Goal: Transaction & Acquisition: Purchase product/service

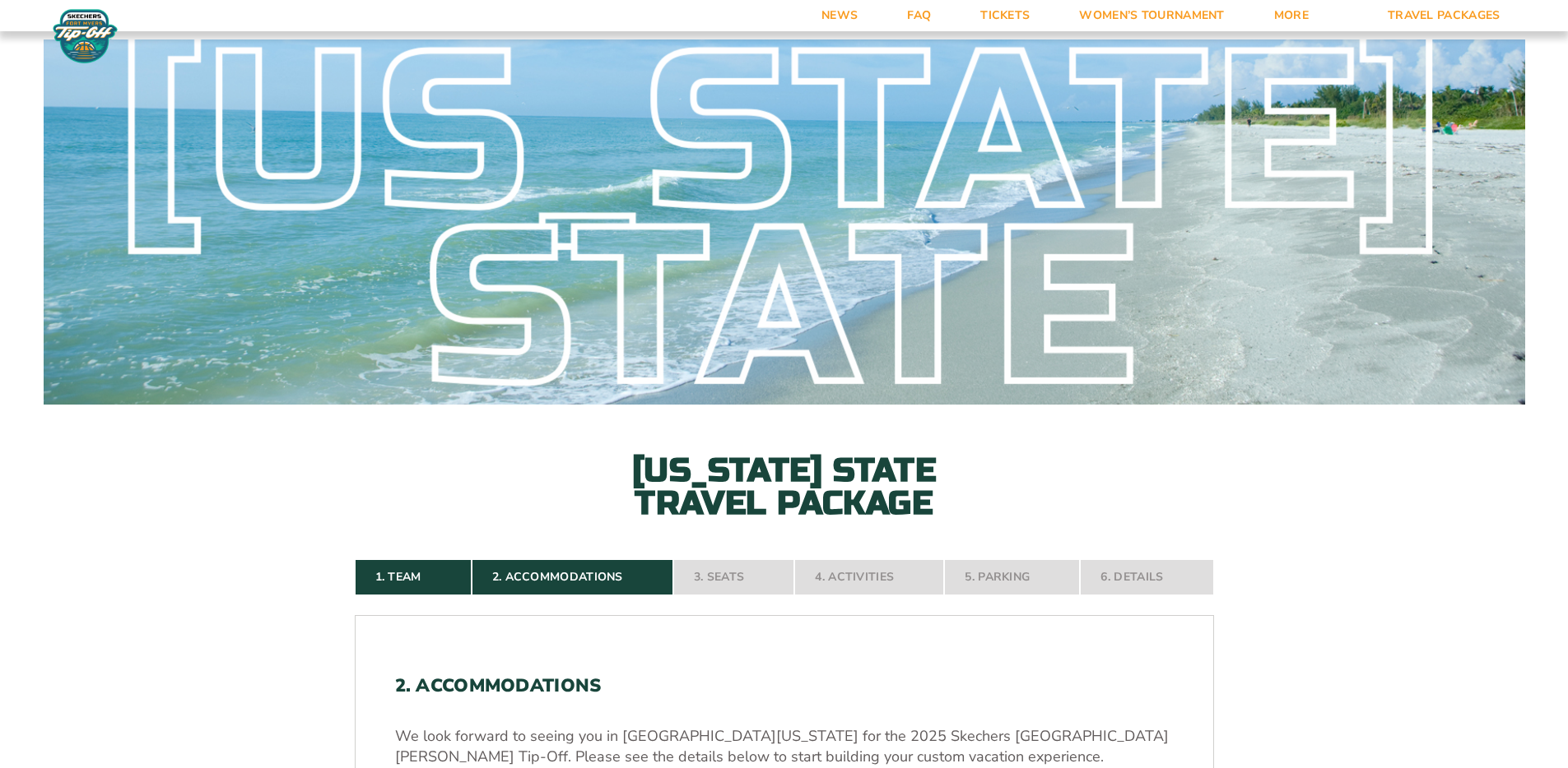
scroll to position [470, 0]
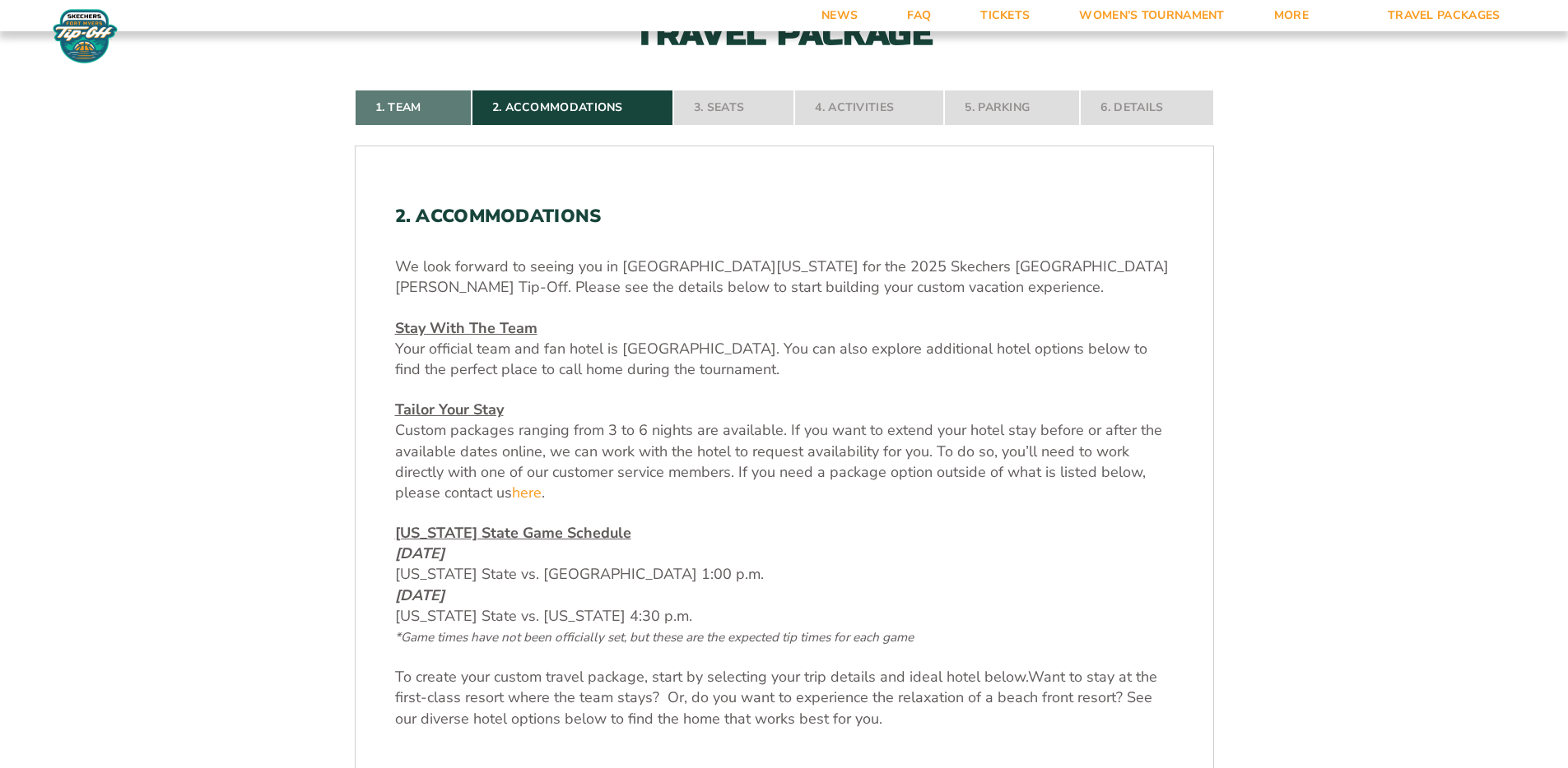
click at [422, 104] on link "1. Team" at bounding box center [412, 107] width 117 height 36
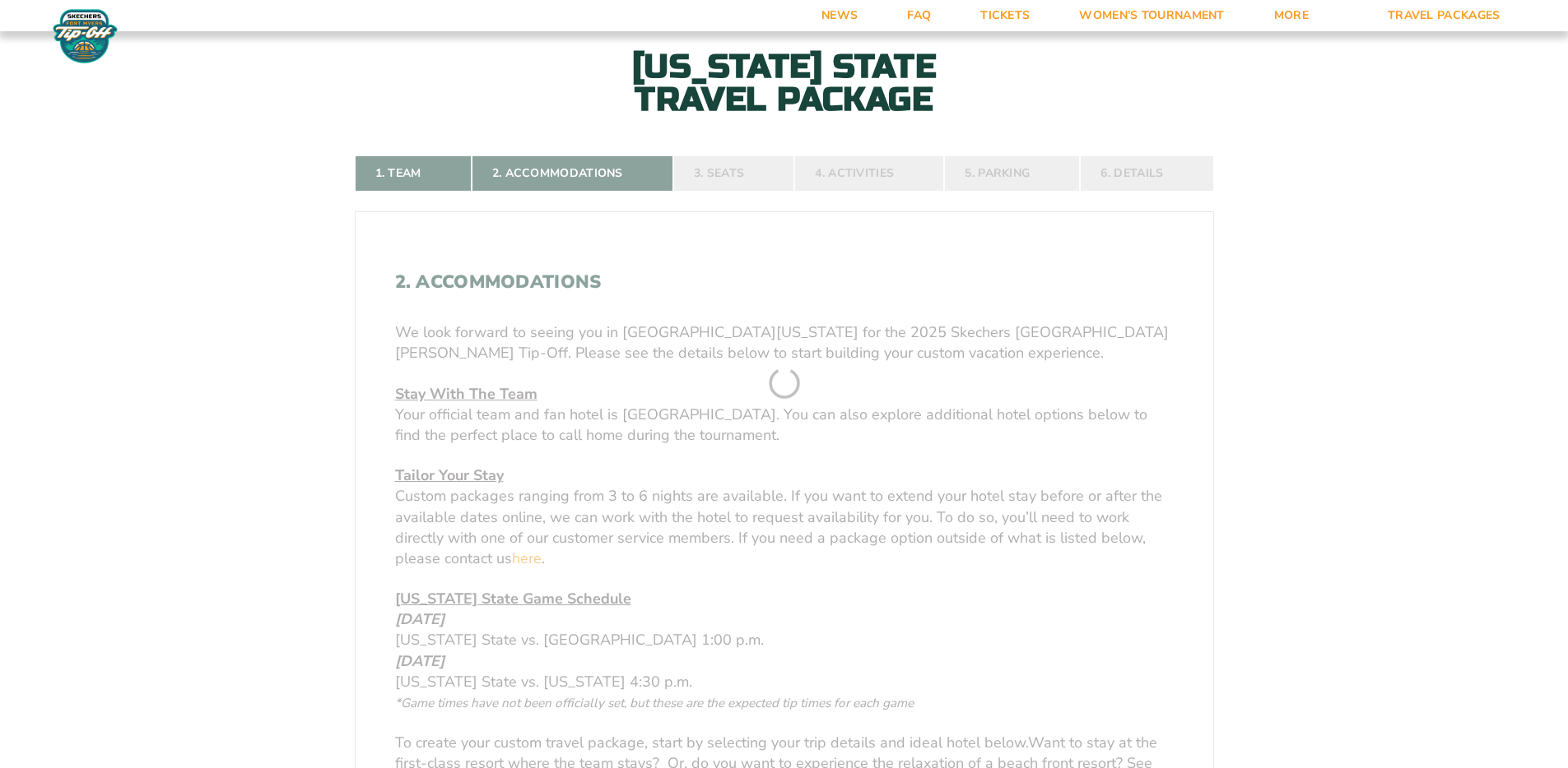
scroll to position [363, 0]
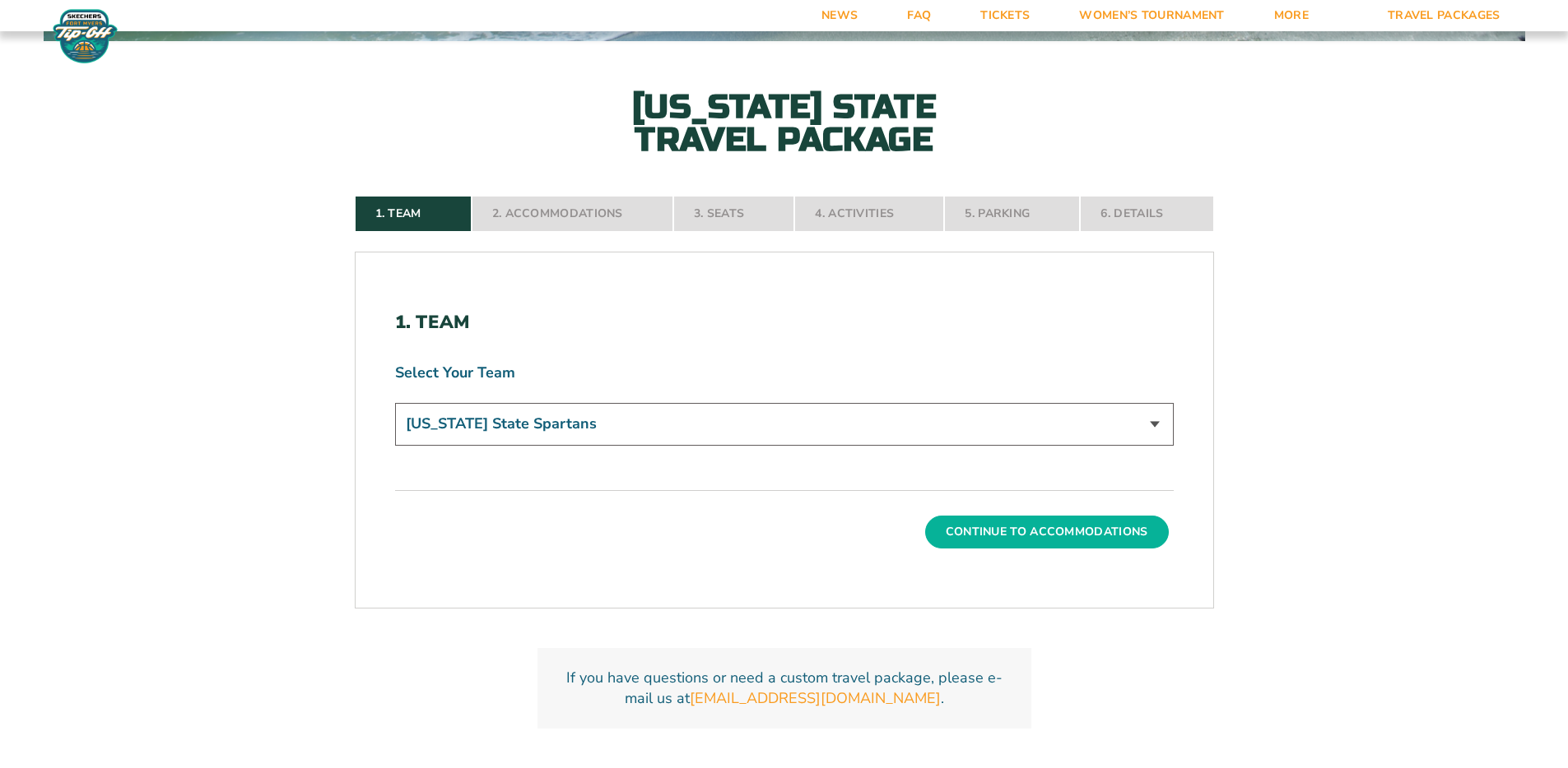
click at [1025, 523] on button "Continue To Accommodations" at bounding box center [1047, 532] width 244 height 33
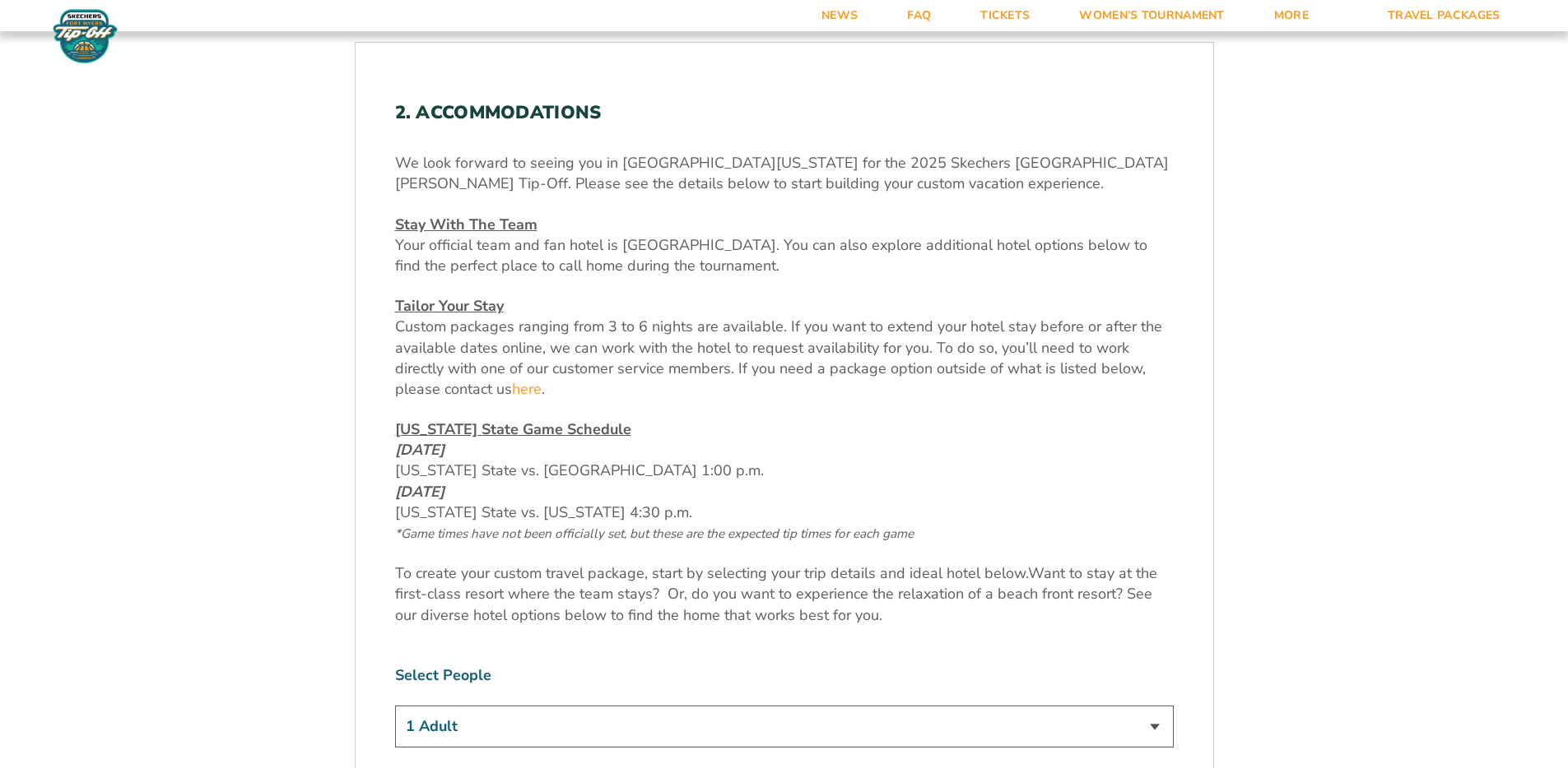
scroll to position [588, 0]
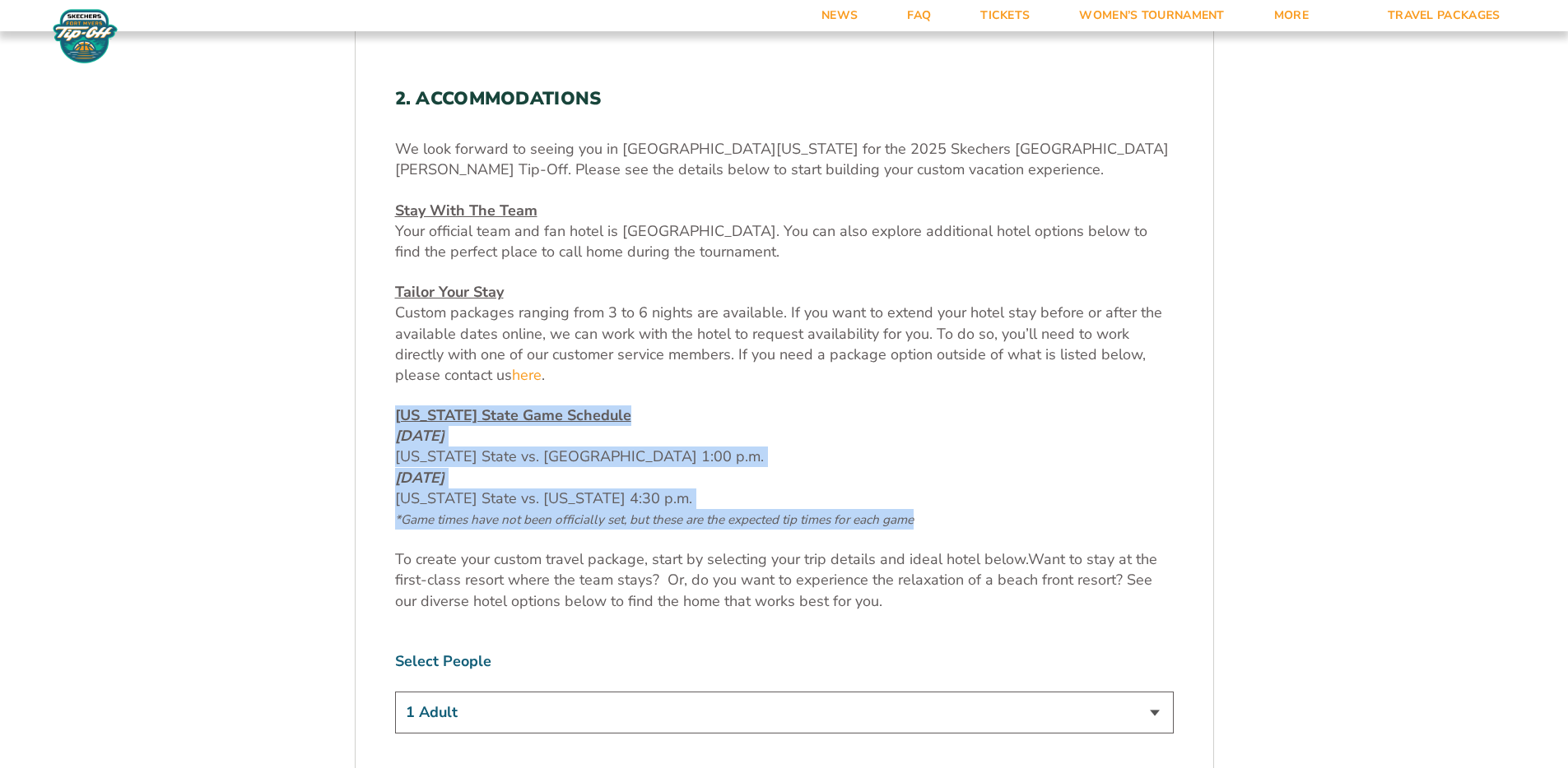
drag, startPoint x: 396, startPoint y: 413, endPoint x: 923, endPoint y: 525, distance: 538.8
click at [923, 525] on p "[US_STATE] State Game Schedule [DATE] [US_STATE] State vs. [GEOGRAPHIC_DATA] 1:…" at bounding box center [784, 468] width 779 height 124
copy p "[US_STATE] State Game Schedule [DATE] [US_STATE] State vs. [GEOGRAPHIC_DATA] 1:…"
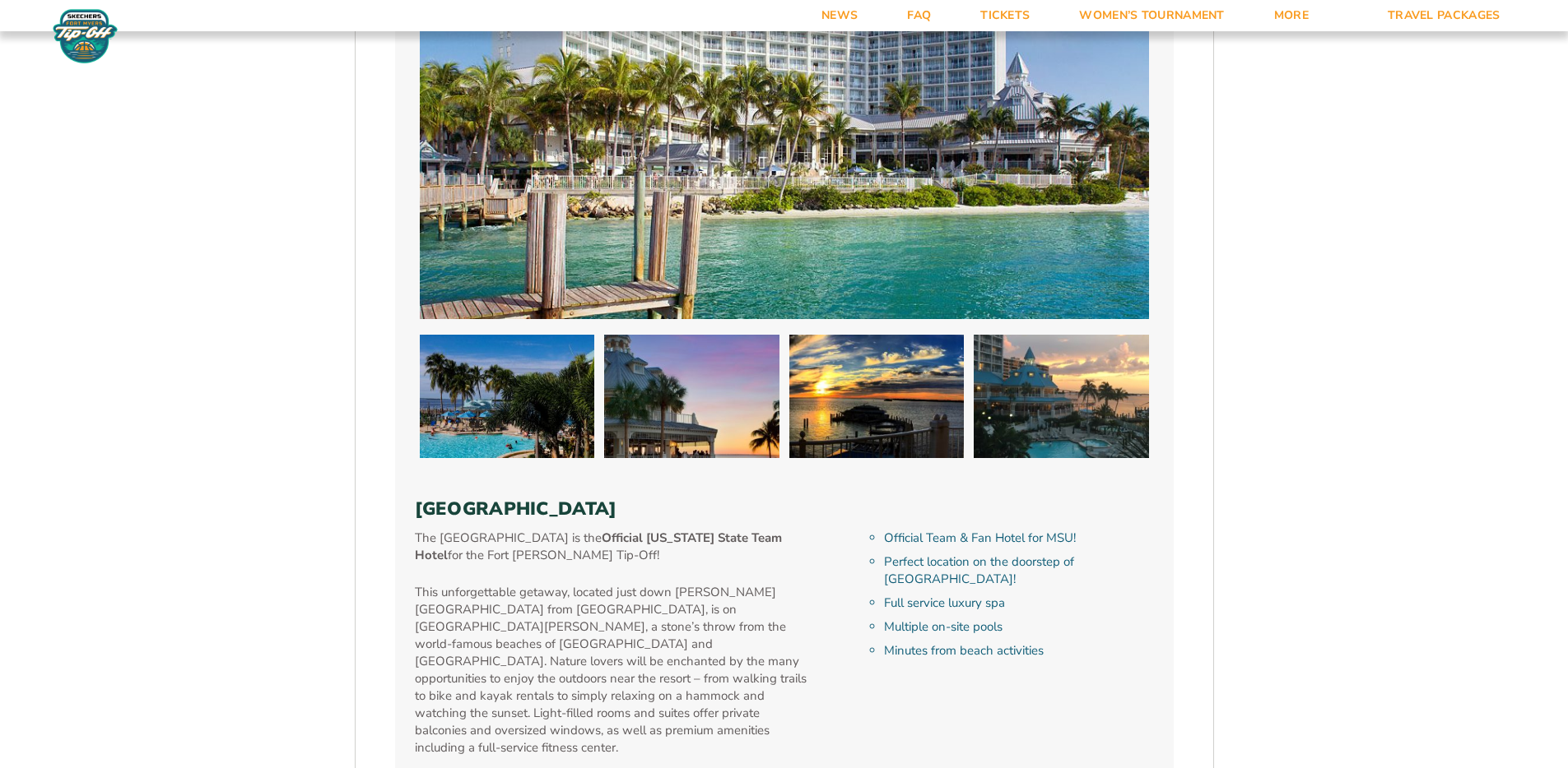
scroll to position [1586, 0]
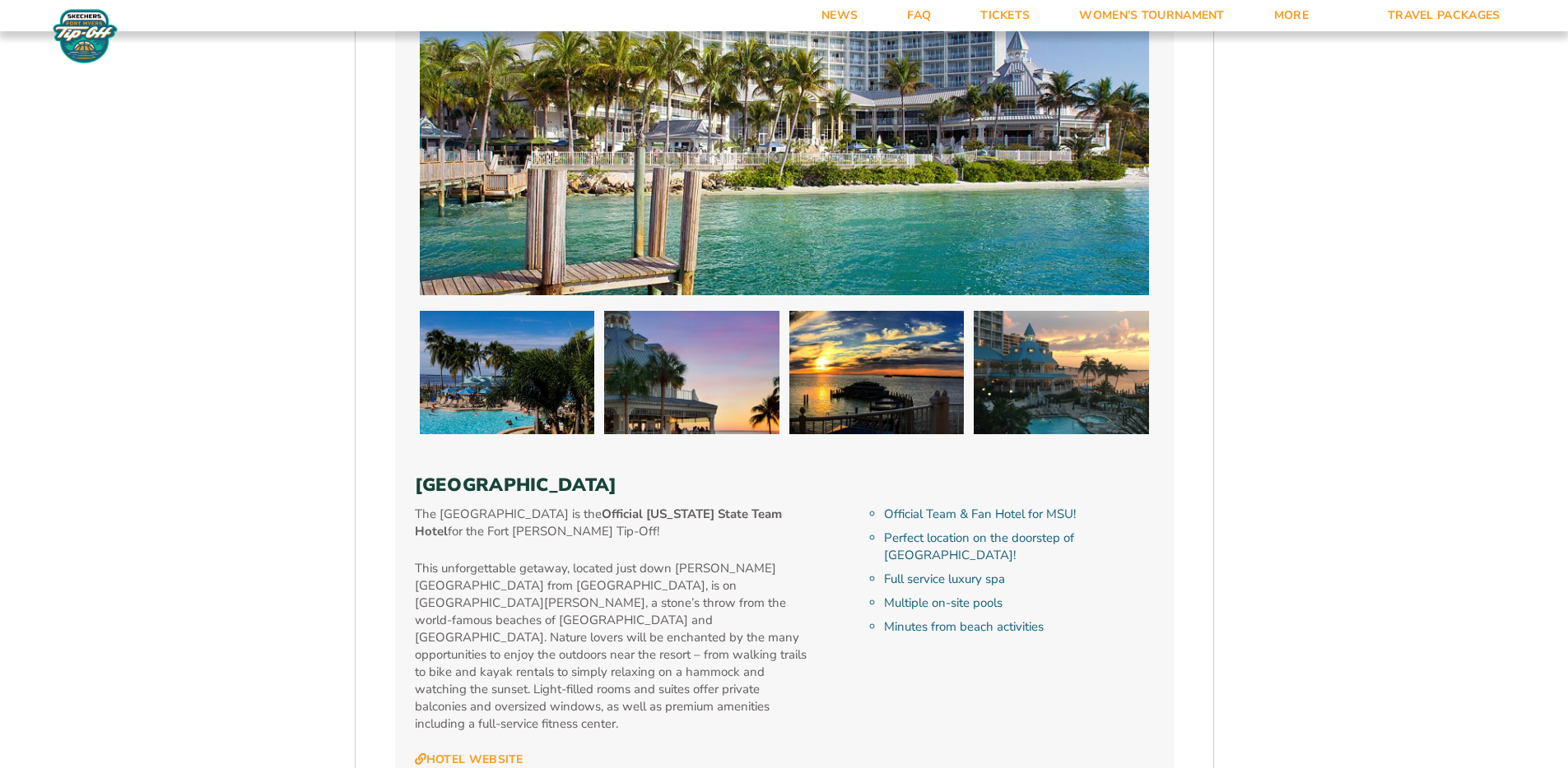
click at [596, 481] on h3 "[GEOGRAPHIC_DATA]" at bounding box center [784, 485] width 739 height 21
copy div "[GEOGRAPHIC_DATA]"
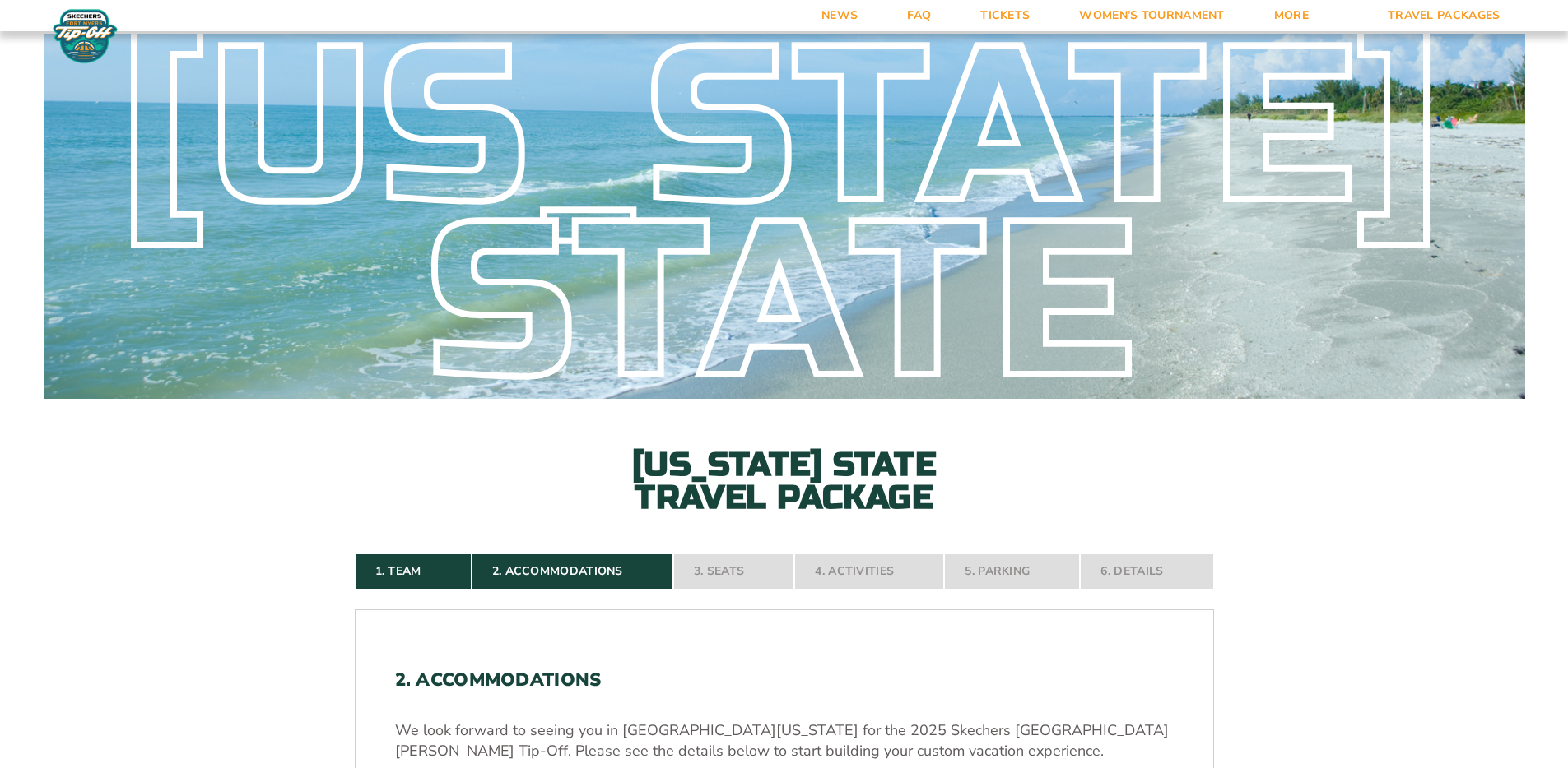
scroll to position [0, 0]
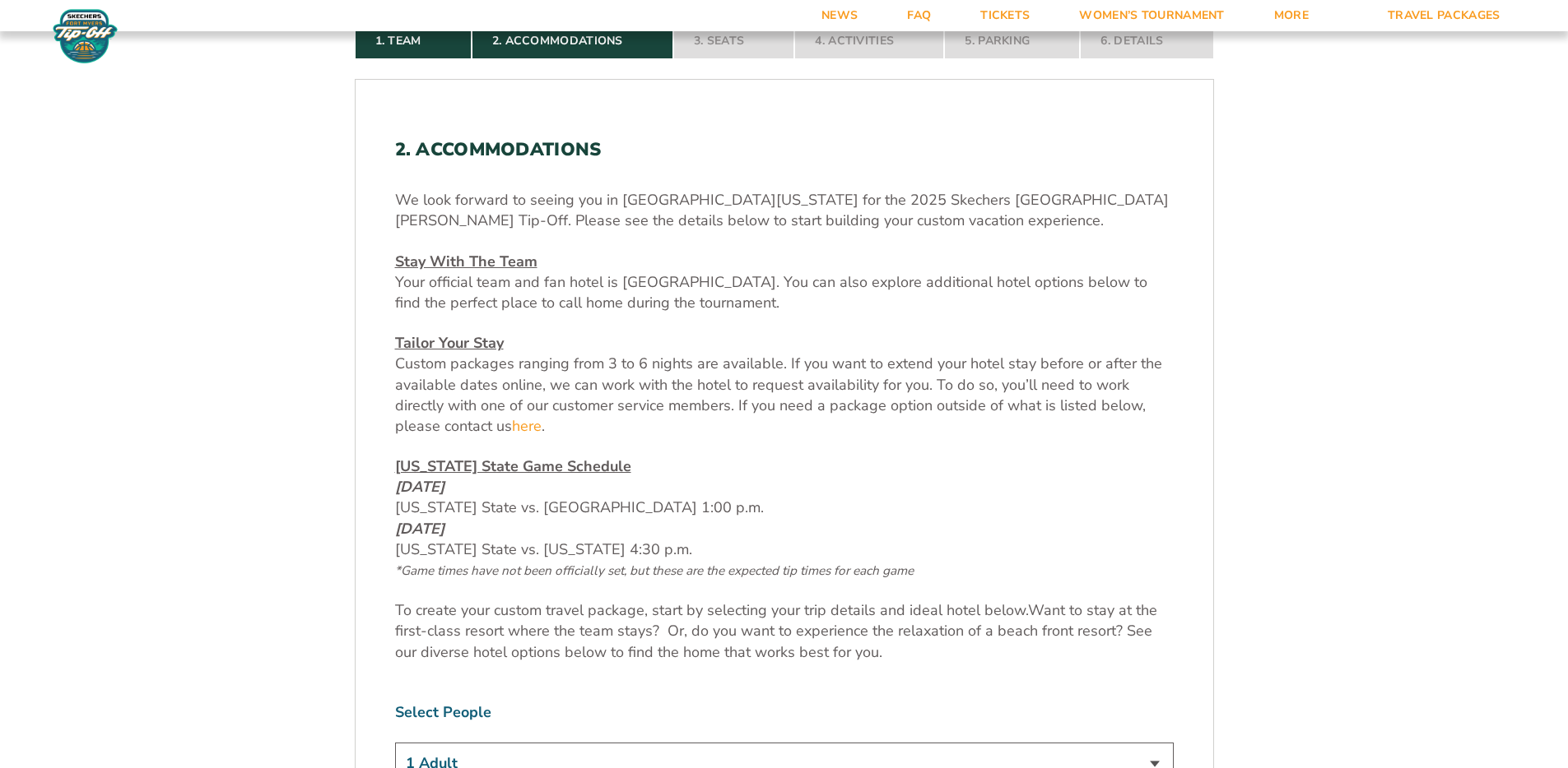
click at [726, 58] on nav "1. Team 2. Accommodations 3. Seats 4. Activities 5. Parking 6. Details" at bounding box center [784, 40] width 859 height 36
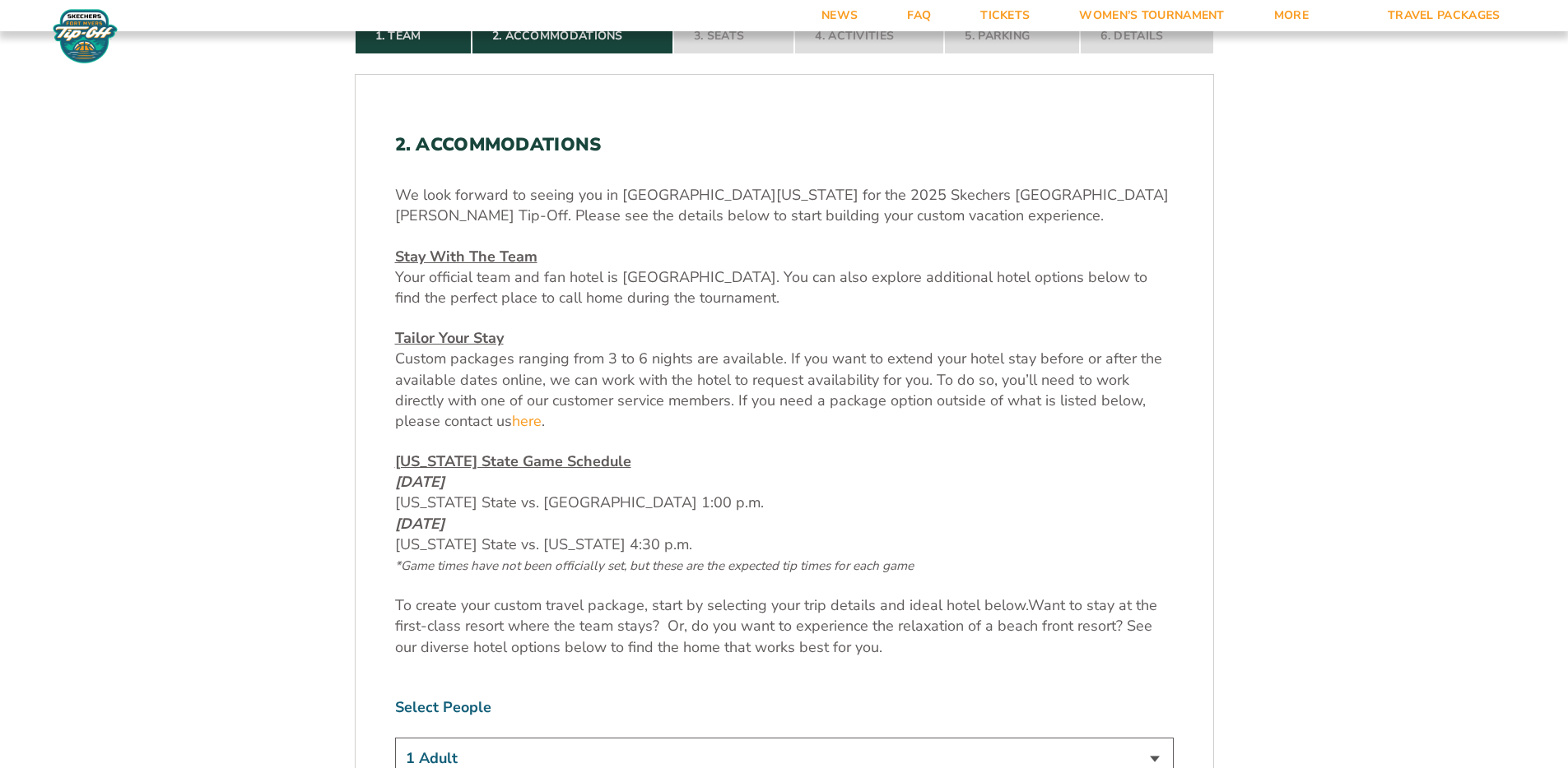
click at [722, 47] on nav "1. Team 2. Accommodations 3. Seats 4. Activities 5. Parking 6. Details" at bounding box center [784, 36] width 859 height 36
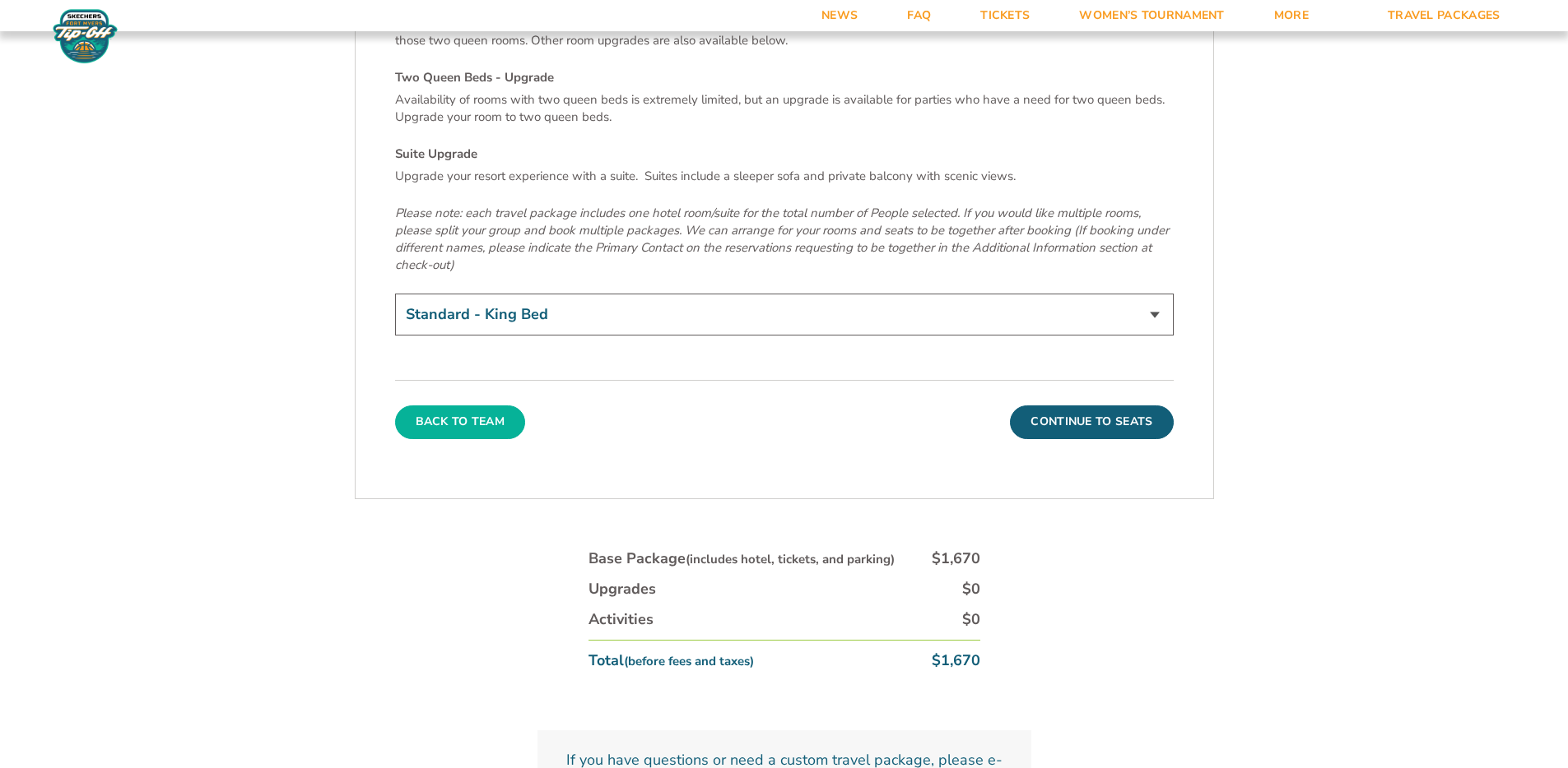
click at [464, 405] on button "Back To Team" at bounding box center [460, 421] width 131 height 33
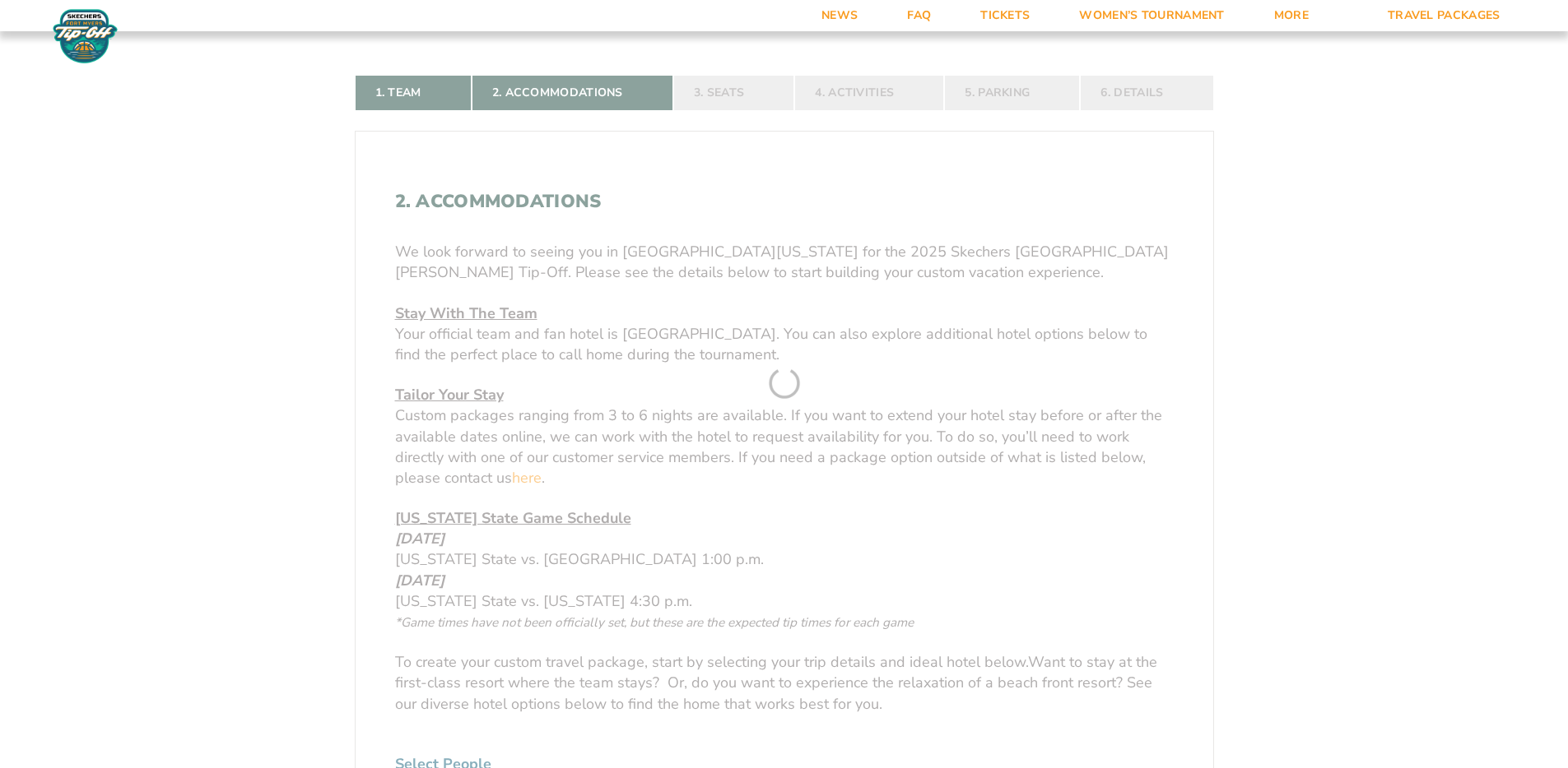
scroll to position [363, 0]
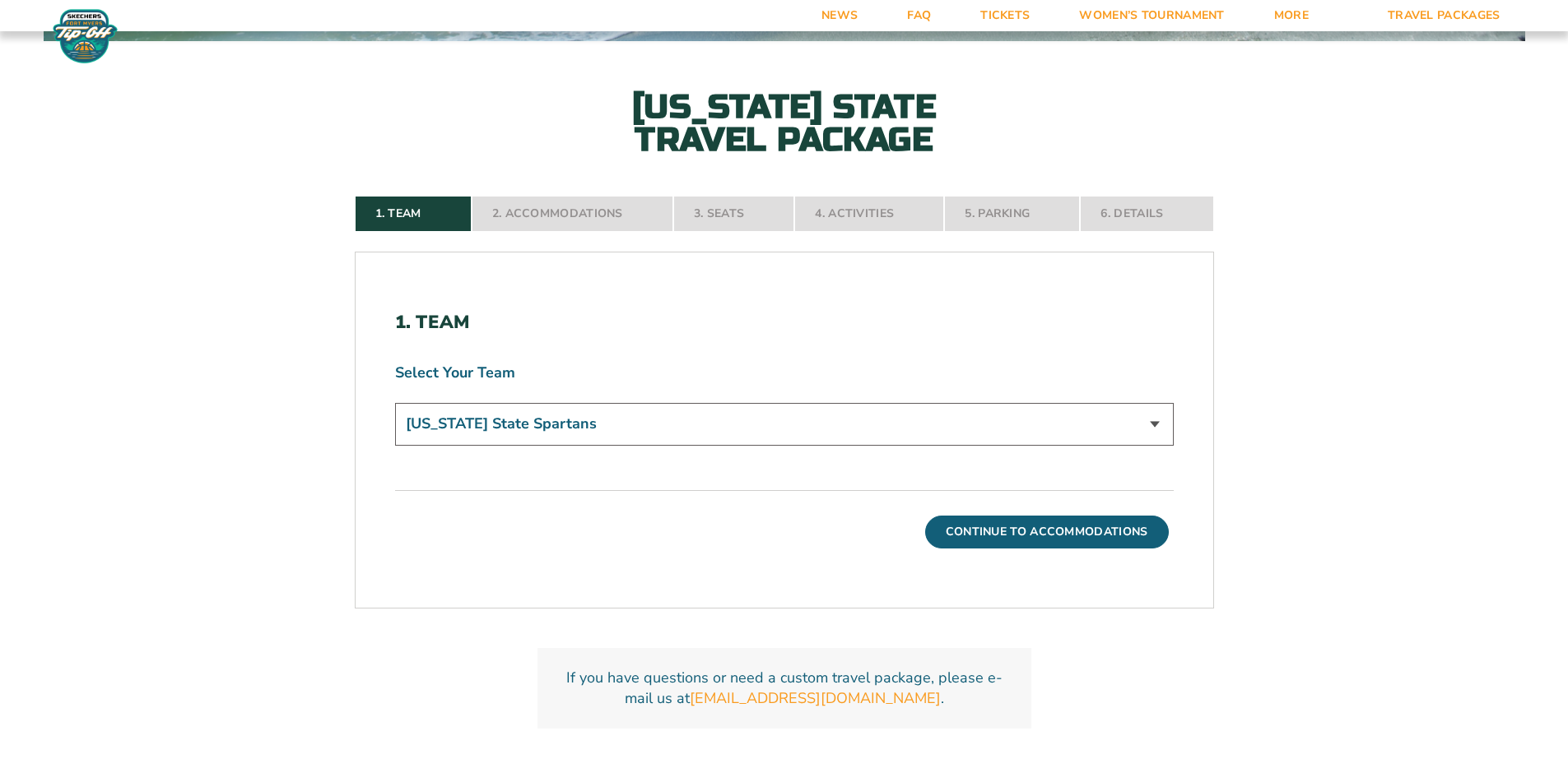
click at [598, 214] on nav "1. Team 2. Accommodations 3. Seats 4. Activities 5. Parking 6. Details" at bounding box center [784, 213] width 859 height 36
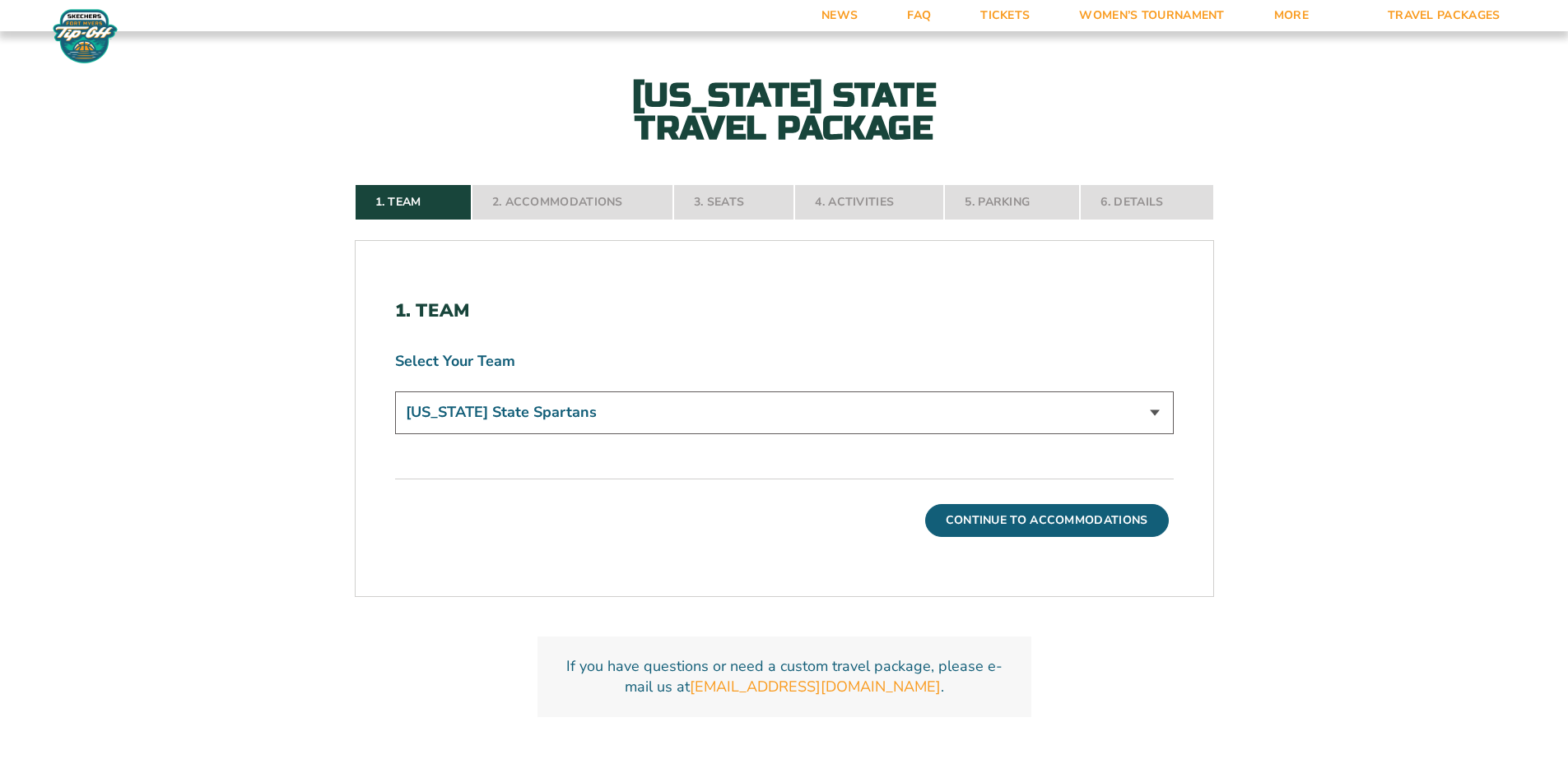
scroll to position [374, 0]
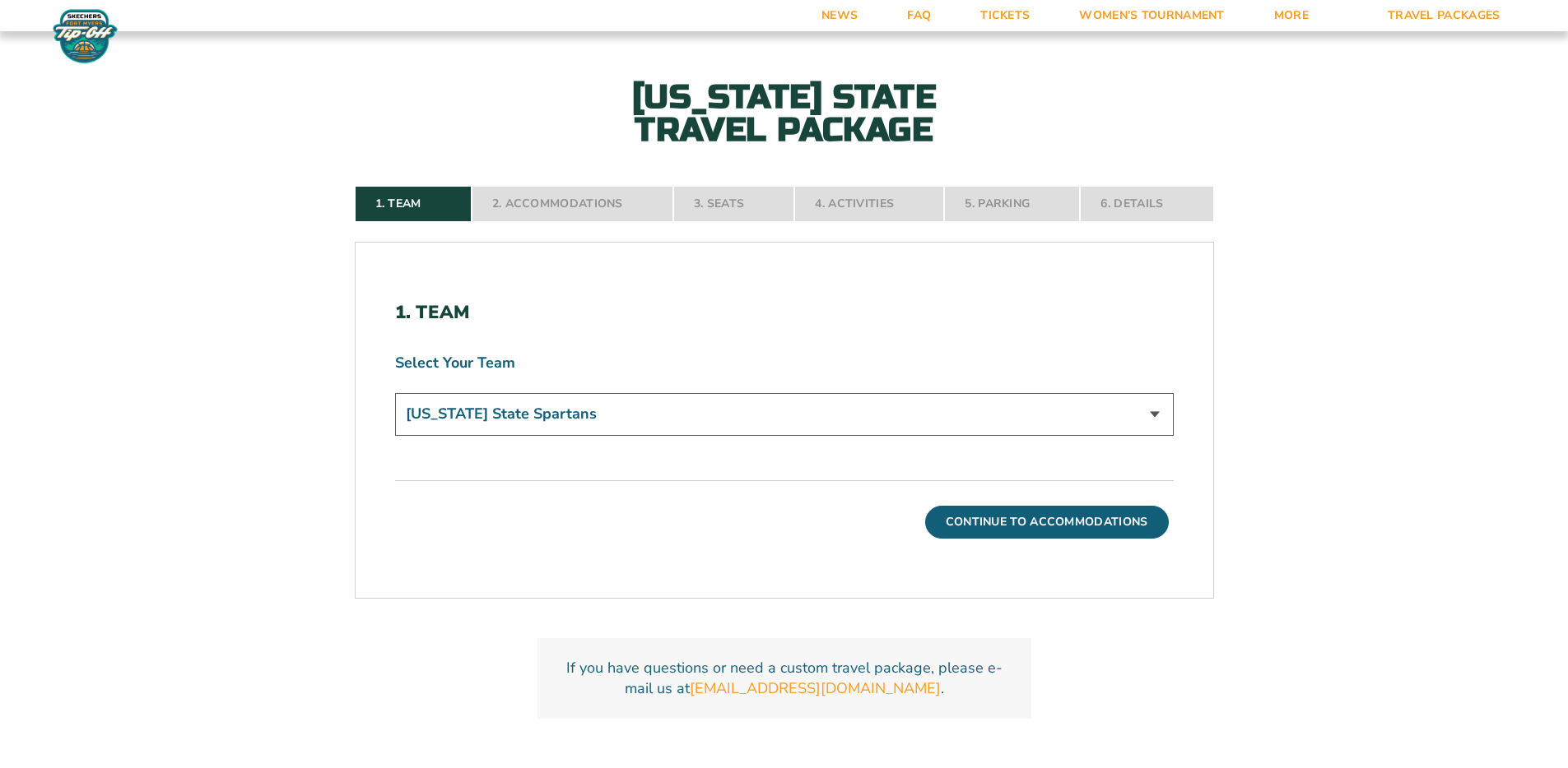
click at [924, 424] on select "[US_STATE] State Spartans" at bounding box center [784, 415] width 779 height 42
click at [395, 394] on select "[US_STATE] State Spartans" at bounding box center [784, 415] width 779 height 42
click at [1035, 527] on button "Continue To Accommodations" at bounding box center [1047, 522] width 244 height 33
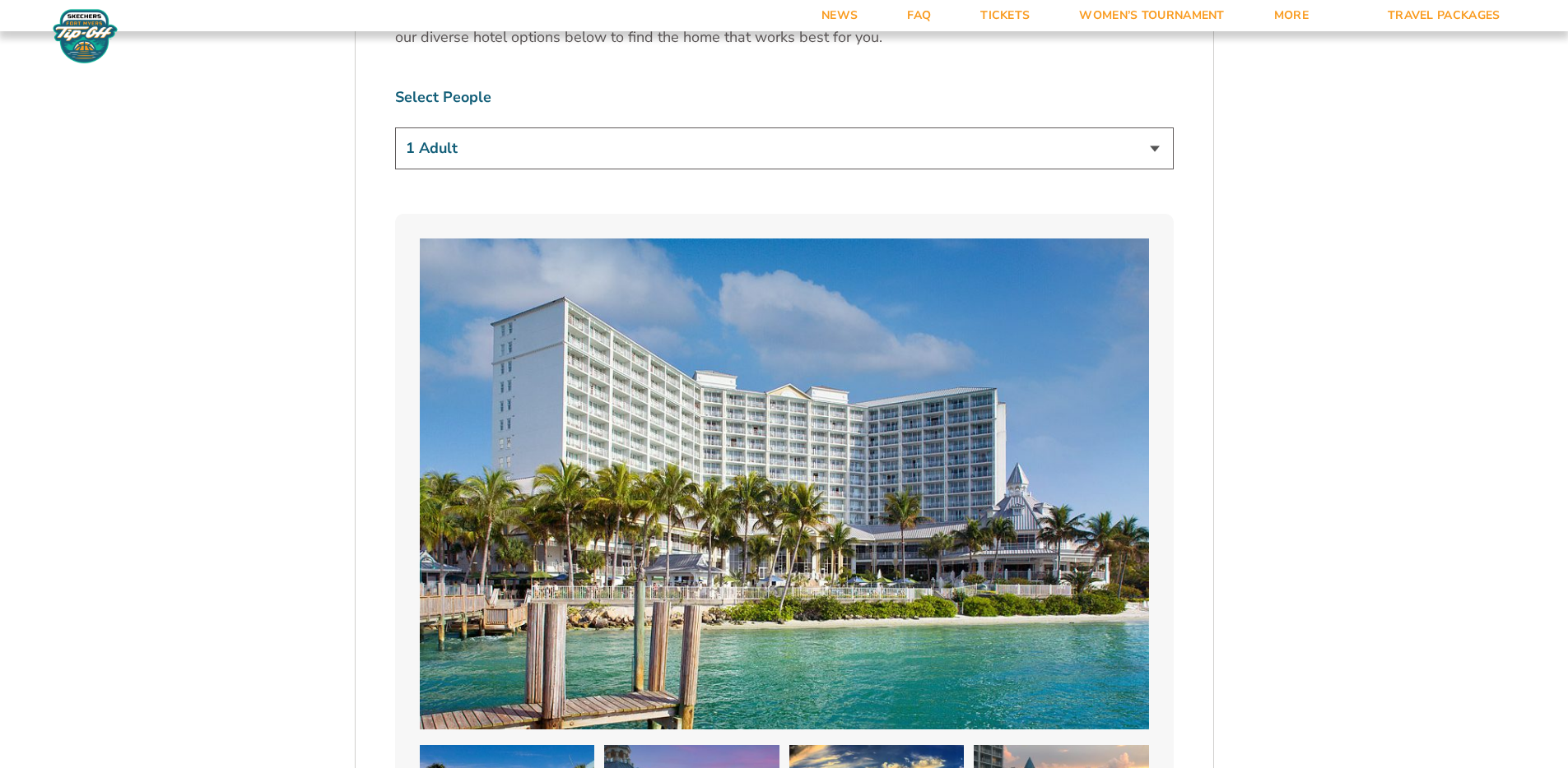
scroll to position [1097, 0]
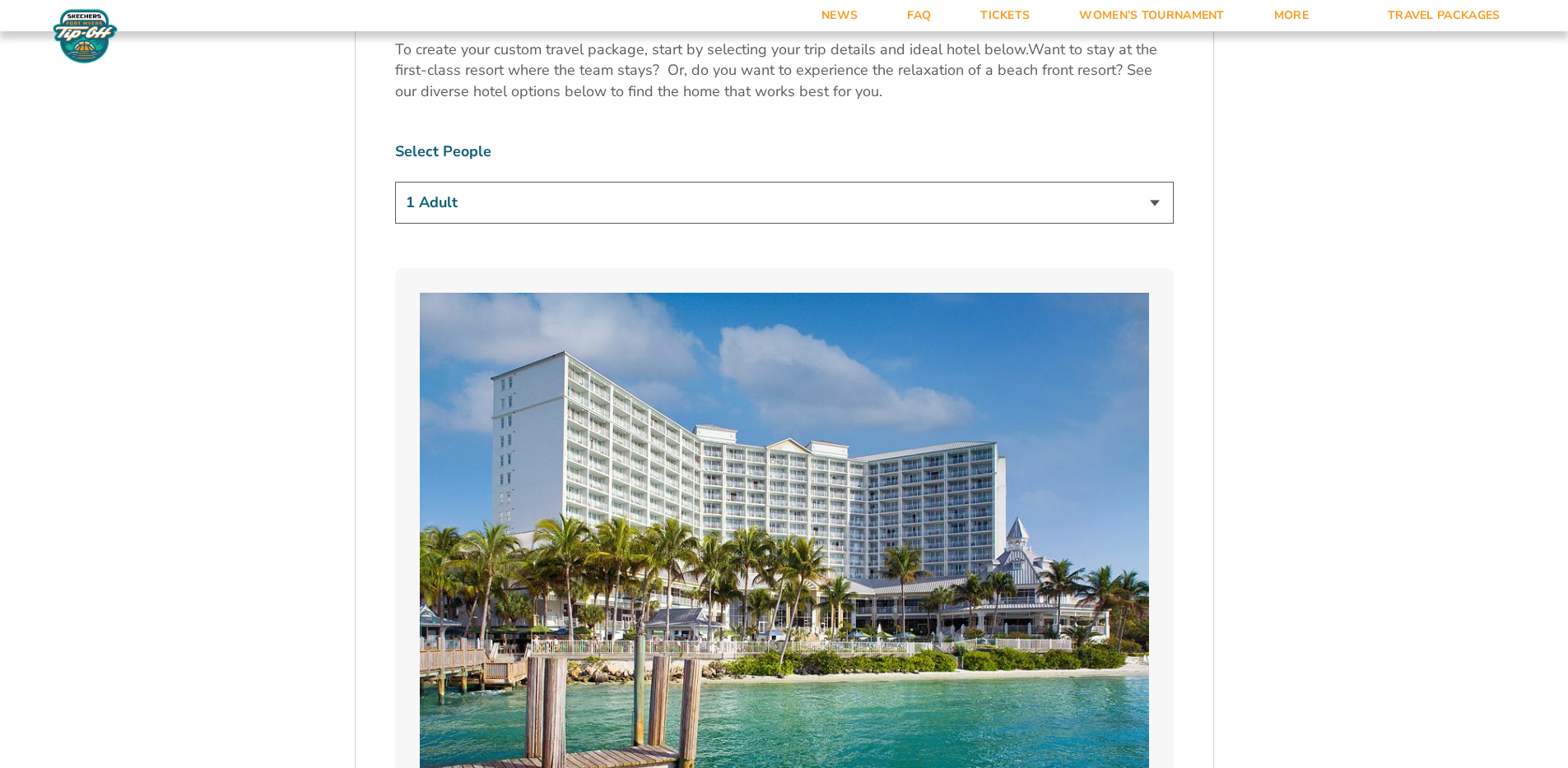
click at [588, 191] on select "1 Adult 2 Adults 3 Adults 4 Adults 2 Adults + 1 Child 2 Adults + 2 Children 2 A…" at bounding box center [784, 203] width 779 height 42
click at [395, 182] on select "1 Adult 2 Adults 3 Adults 4 Adults 2 Adults + 1 Child 2 Adults + 2 Children 2 A…" at bounding box center [784, 203] width 779 height 42
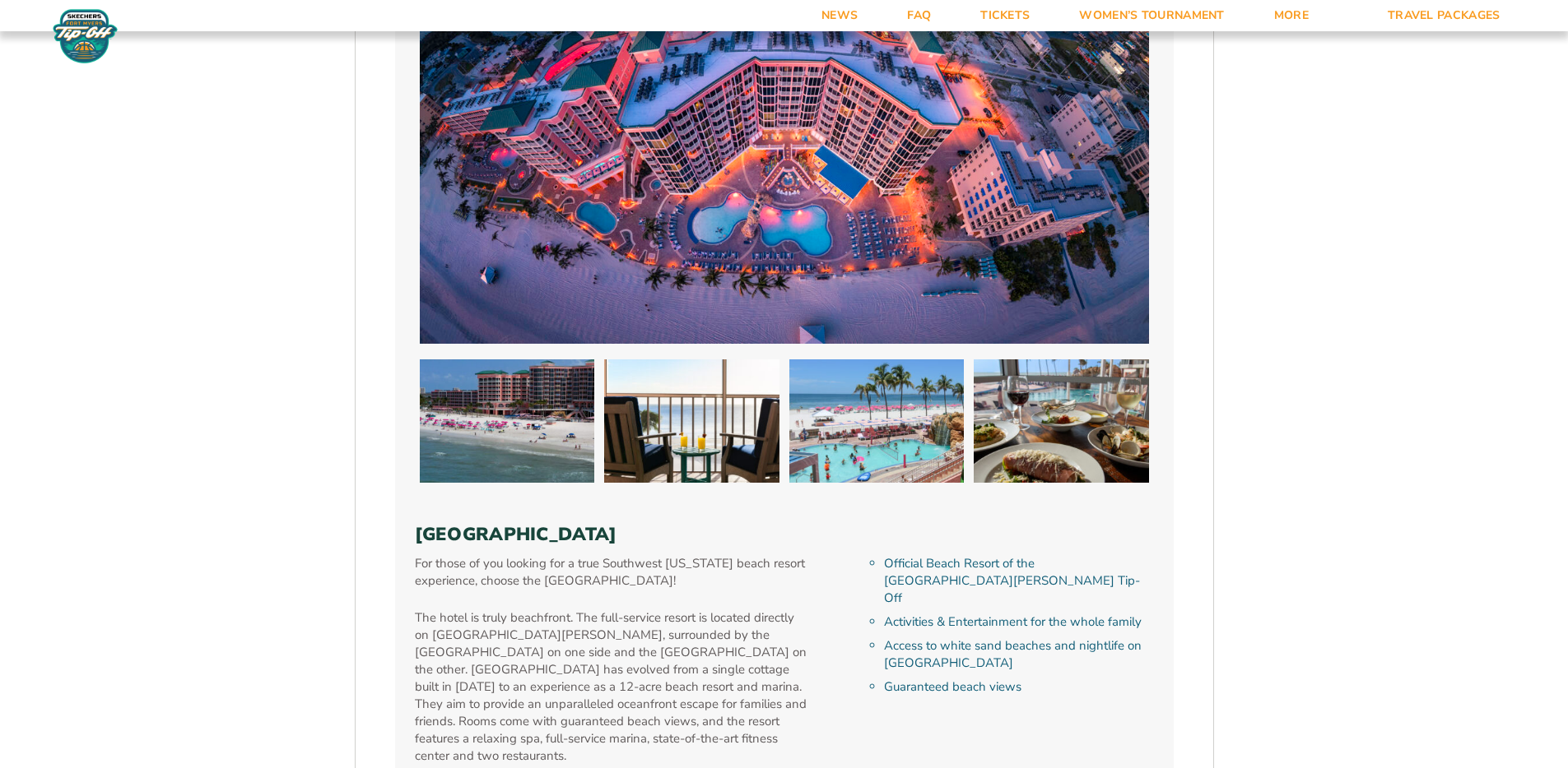
scroll to position [3490, 0]
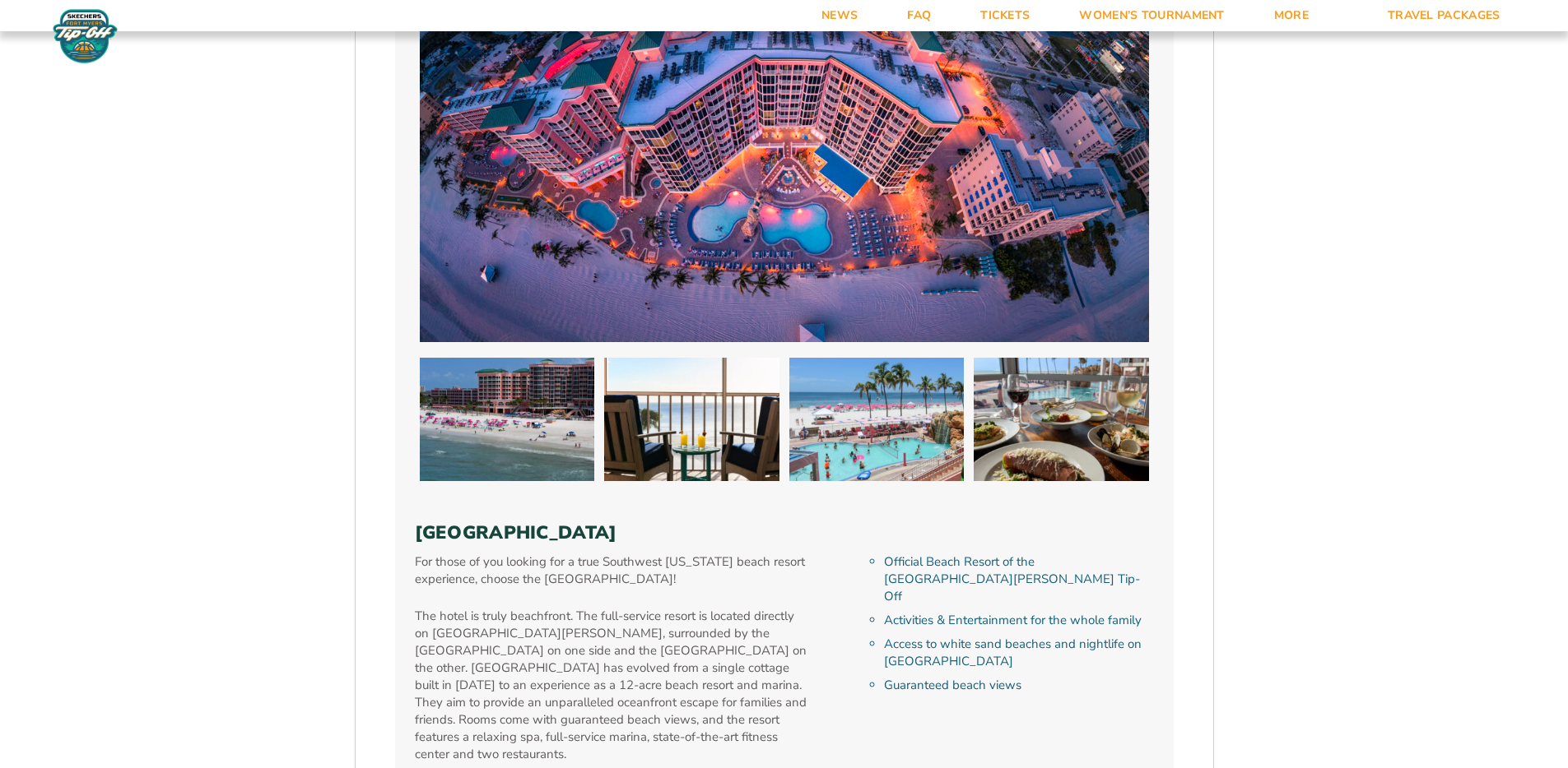
click at [673, 522] on h3 "[GEOGRAPHIC_DATA]" at bounding box center [784, 532] width 739 height 21
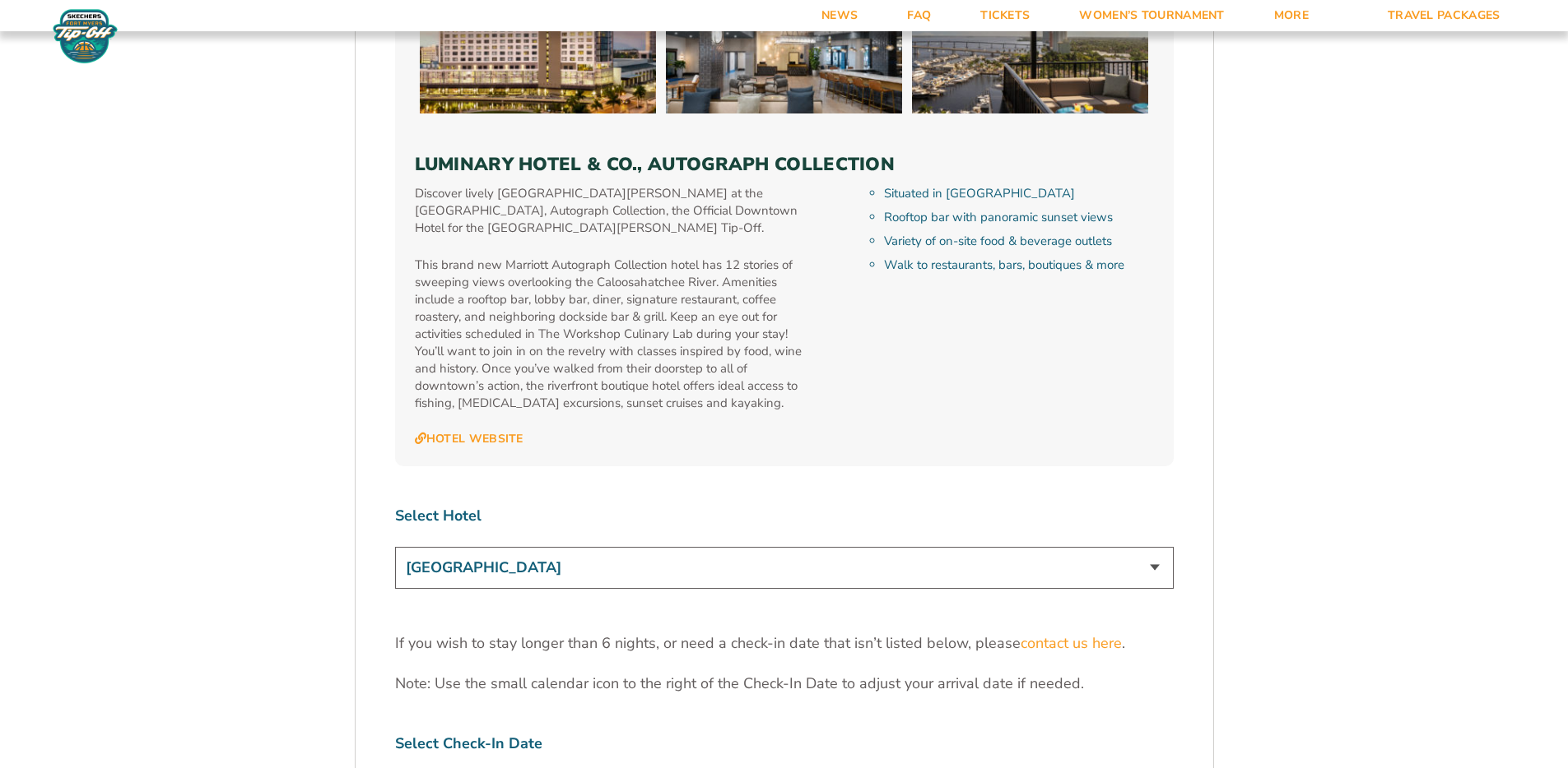
scroll to position [4826, 0]
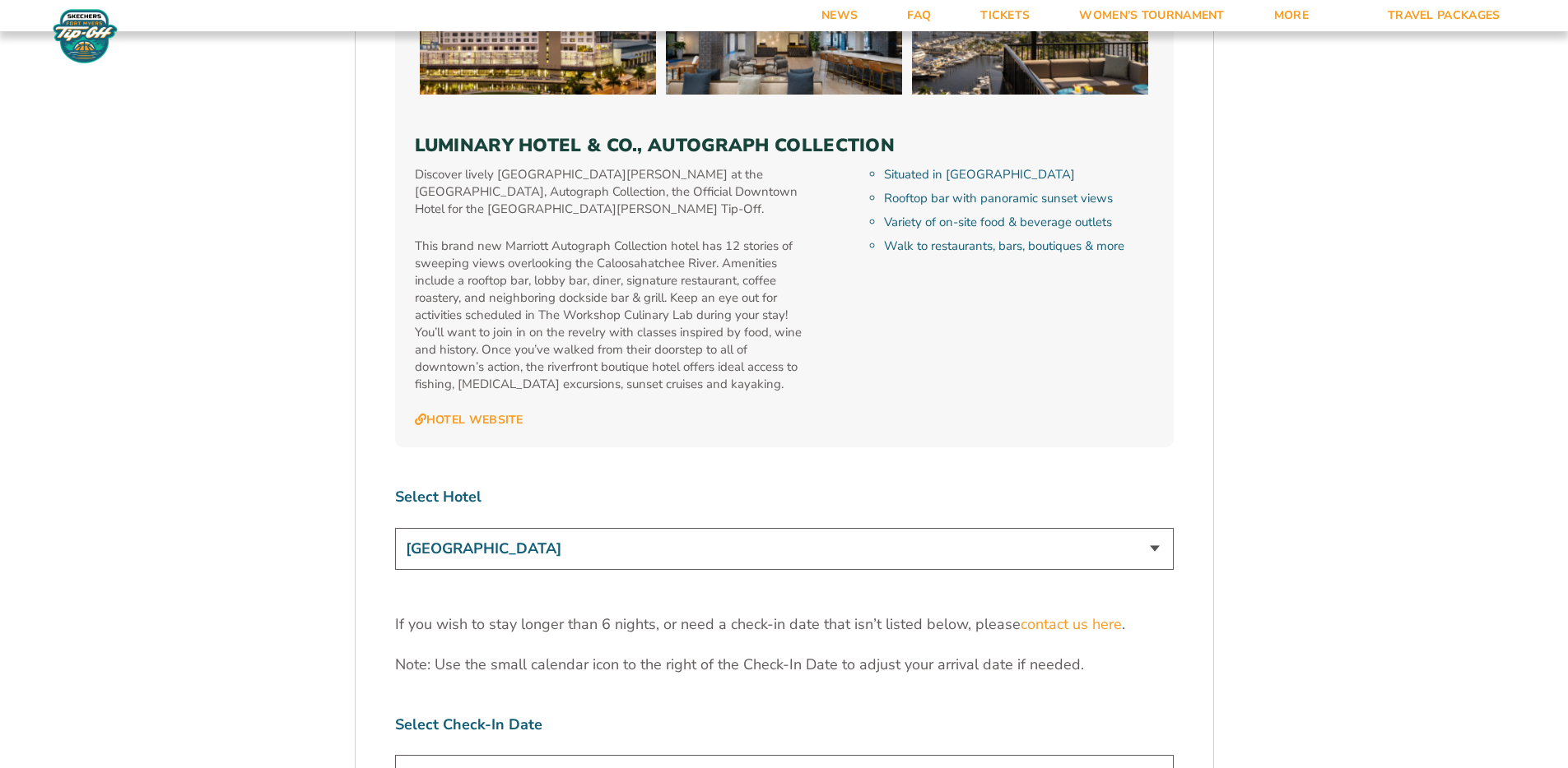
click at [636, 528] on select "[GEOGRAPHIC_DATA] [GEOGRAPHIC_DATA] [GEOGRAPHIC_DATA], Autograph Collection" at bounding box center [784, 549] width 779 height 42
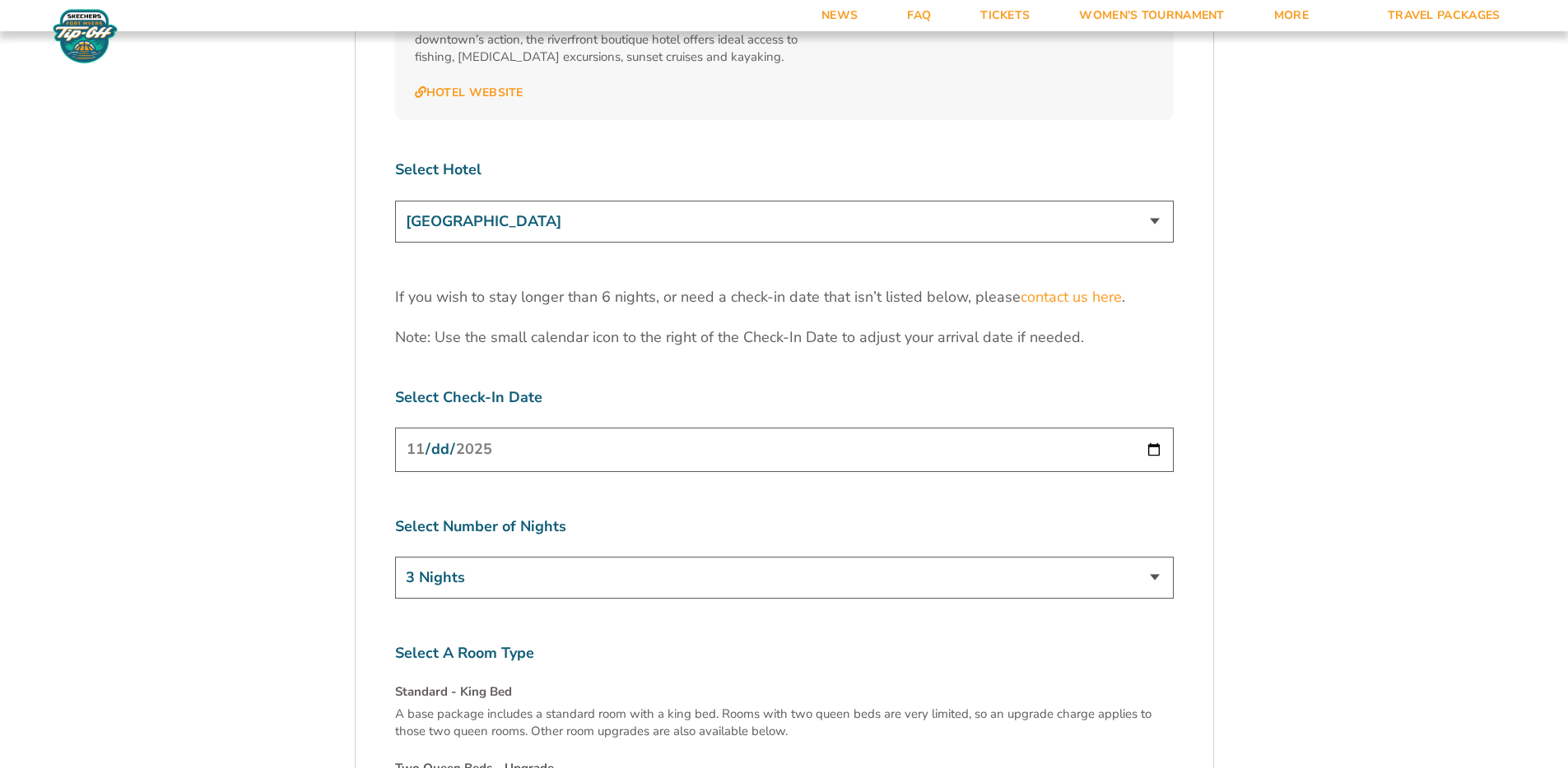
scroll to position [5157, 0]
click at [496, 514] on div "Select Number of Nights 3 Nights 4 Nights 5 Nights 6 Nights" at bounding box center [784, 557] width 779 height 87
click at [505, 554] on select "3 Nights 4 Nights 5 Nights 6 Nights" at bounding box center [784, 575] width 779 height 42
click at [395, 554] on select "3 Nights 4 Nights 5 Nights 6 Nights" at bounding box center [784, 575] width 779 height 42
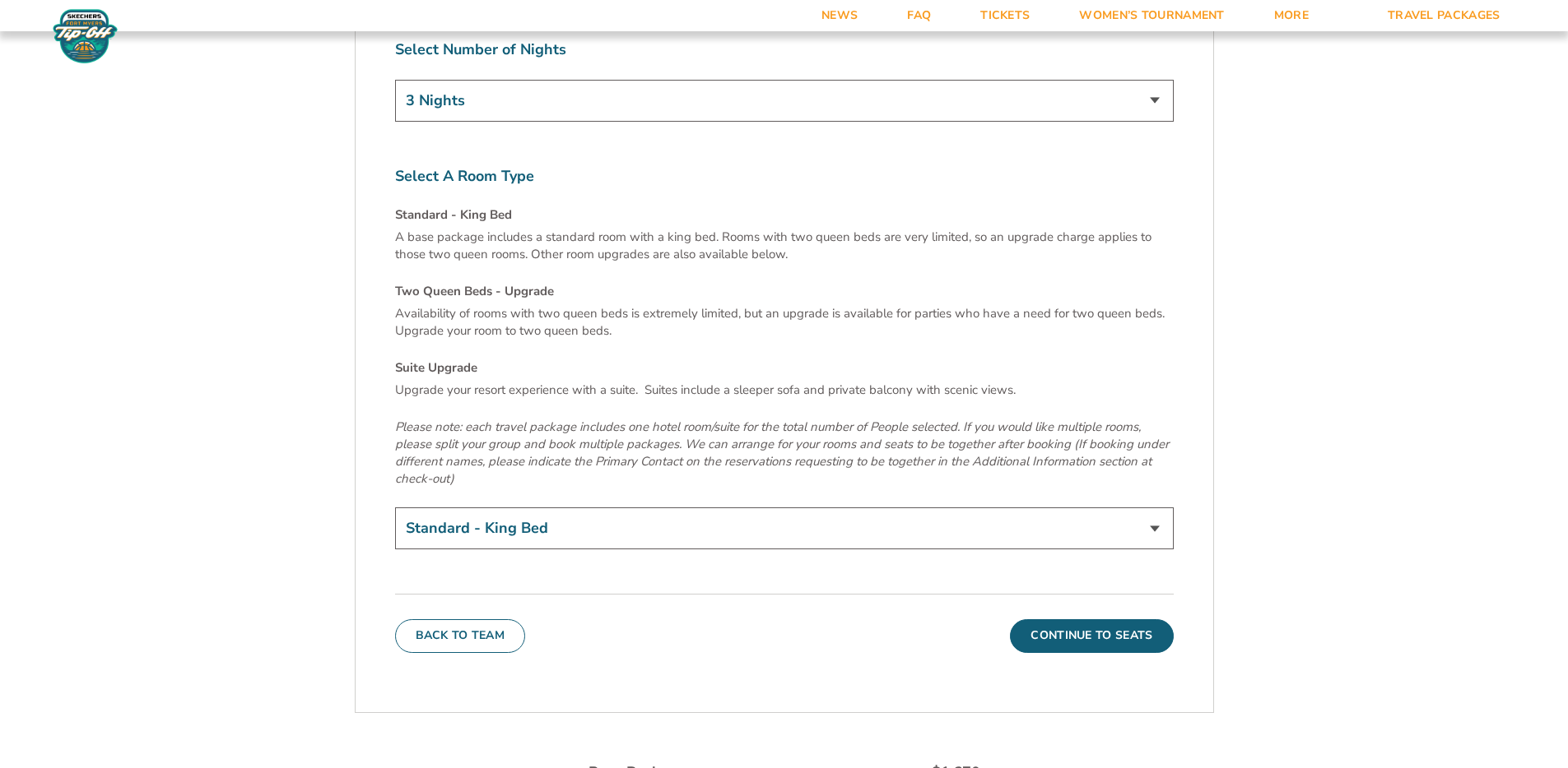
click at [1059, 619] on button "Continue To Seats" at bounding box center [1092, 635] width 163 height 33
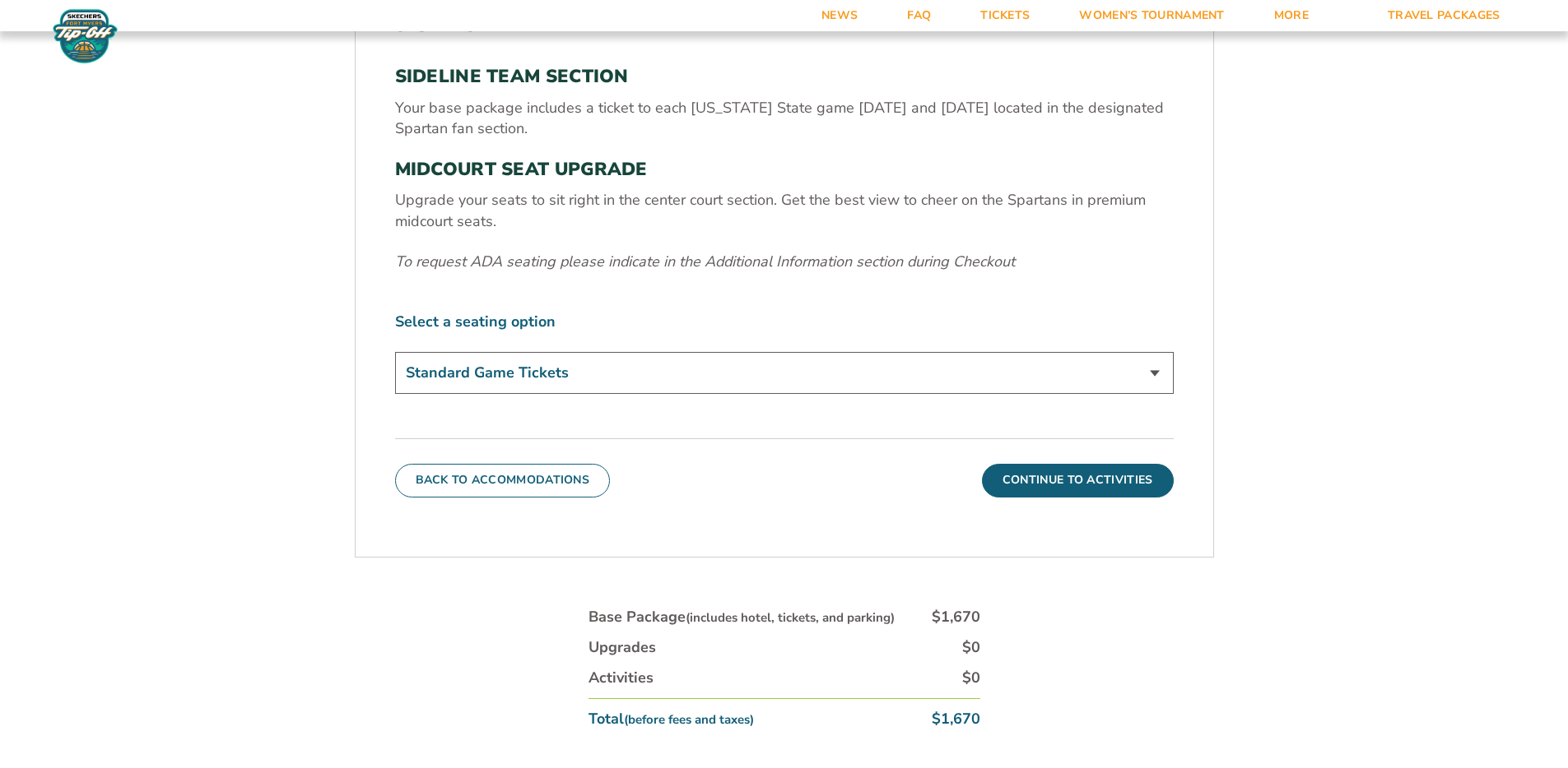
scroll to position [659, 0]
click at [612, 376] on select "Standard Game Tickets Midcourt Seat Upgrade (+$140 per person)" at bounding box center [784, 374] width 779 height 42
click at [395, 353] on select "Standard Game Tickets Midcourt Seat Upgrade (+$140 per person)" at bounding box center [784, 374] width 779 height 42
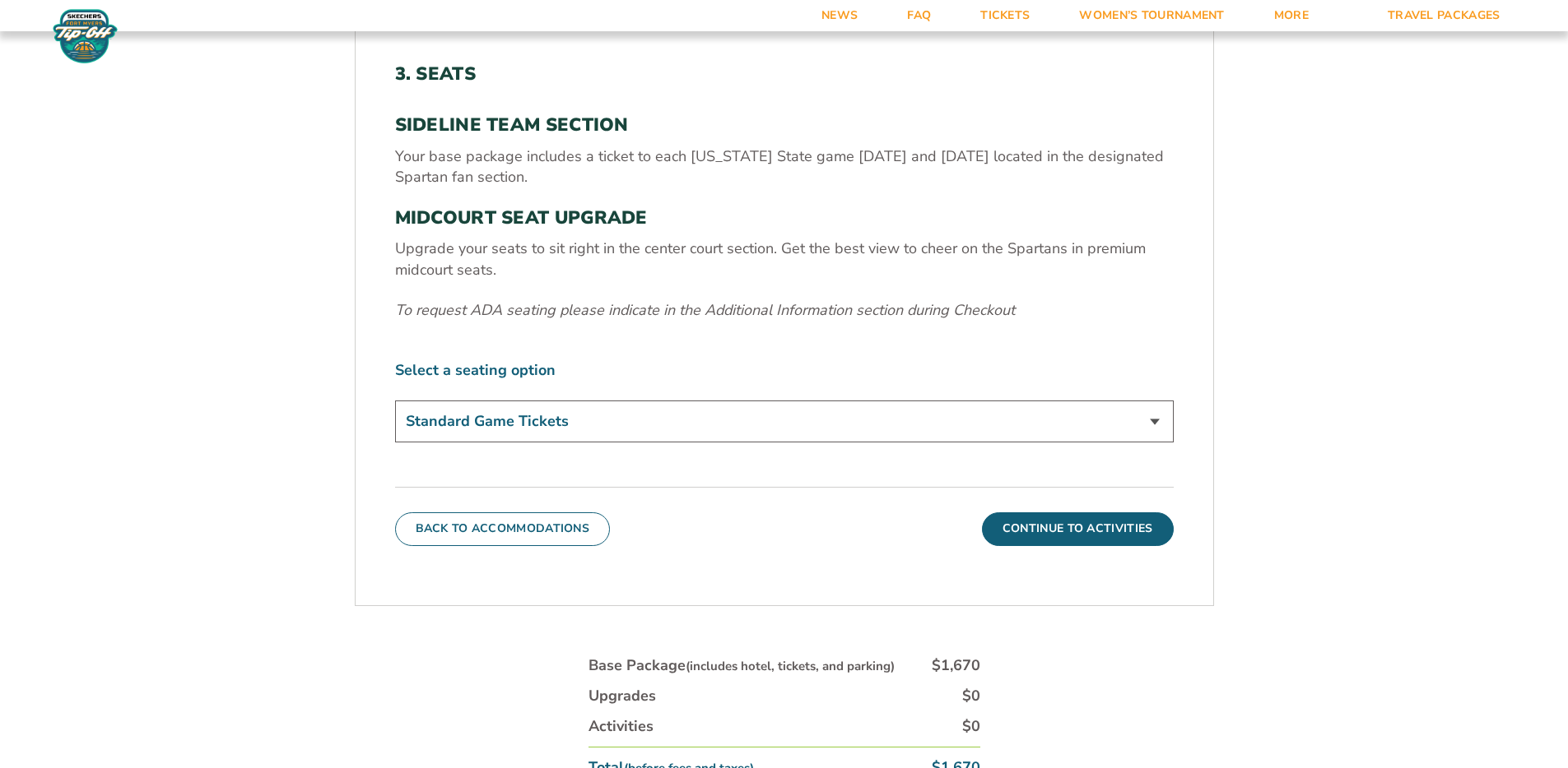
scroll to position [605, 0]
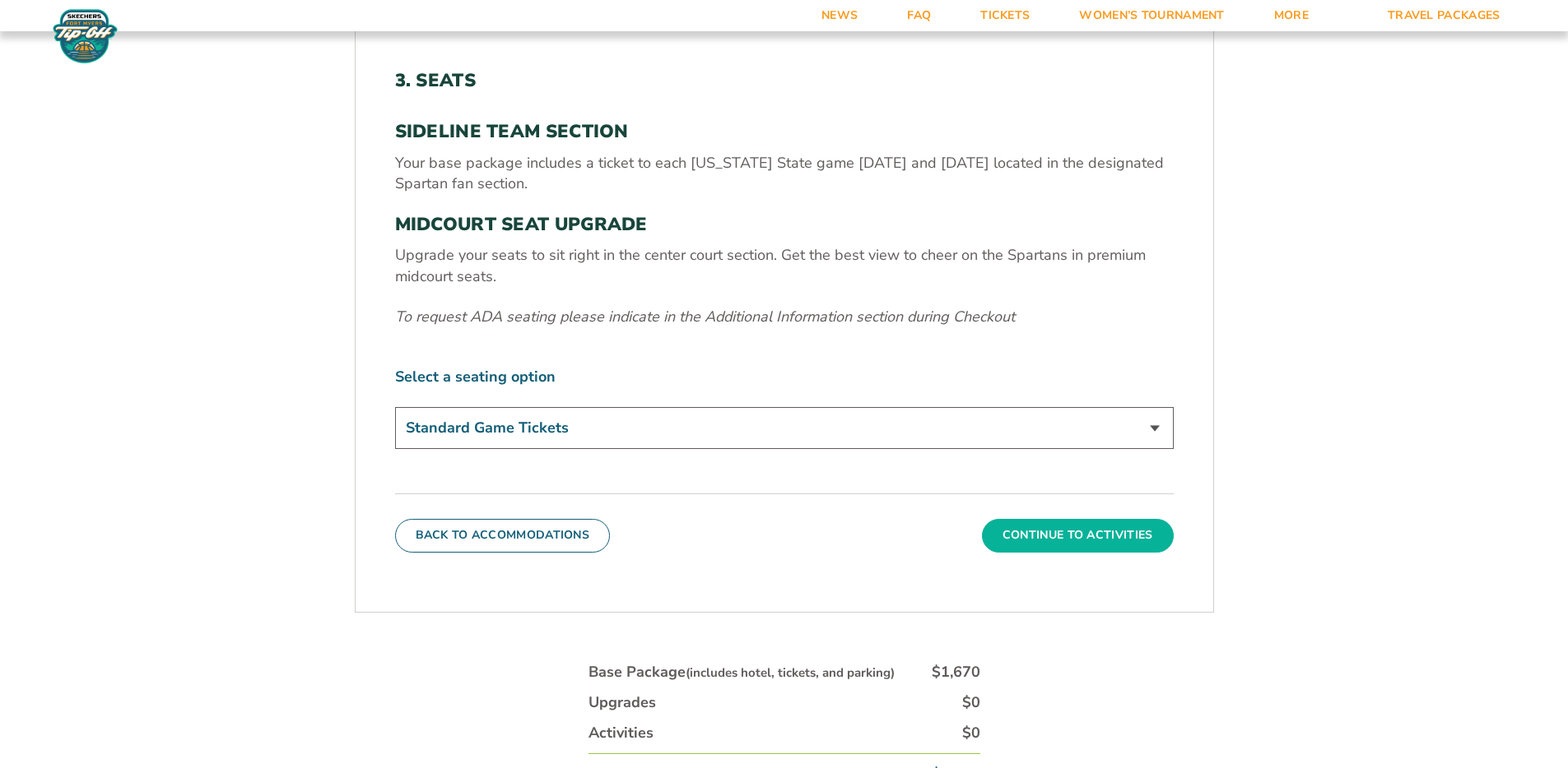
click at [1041, 538] on button "Continue To Activities" at bounding box center [1078, 535] width 191 height 33
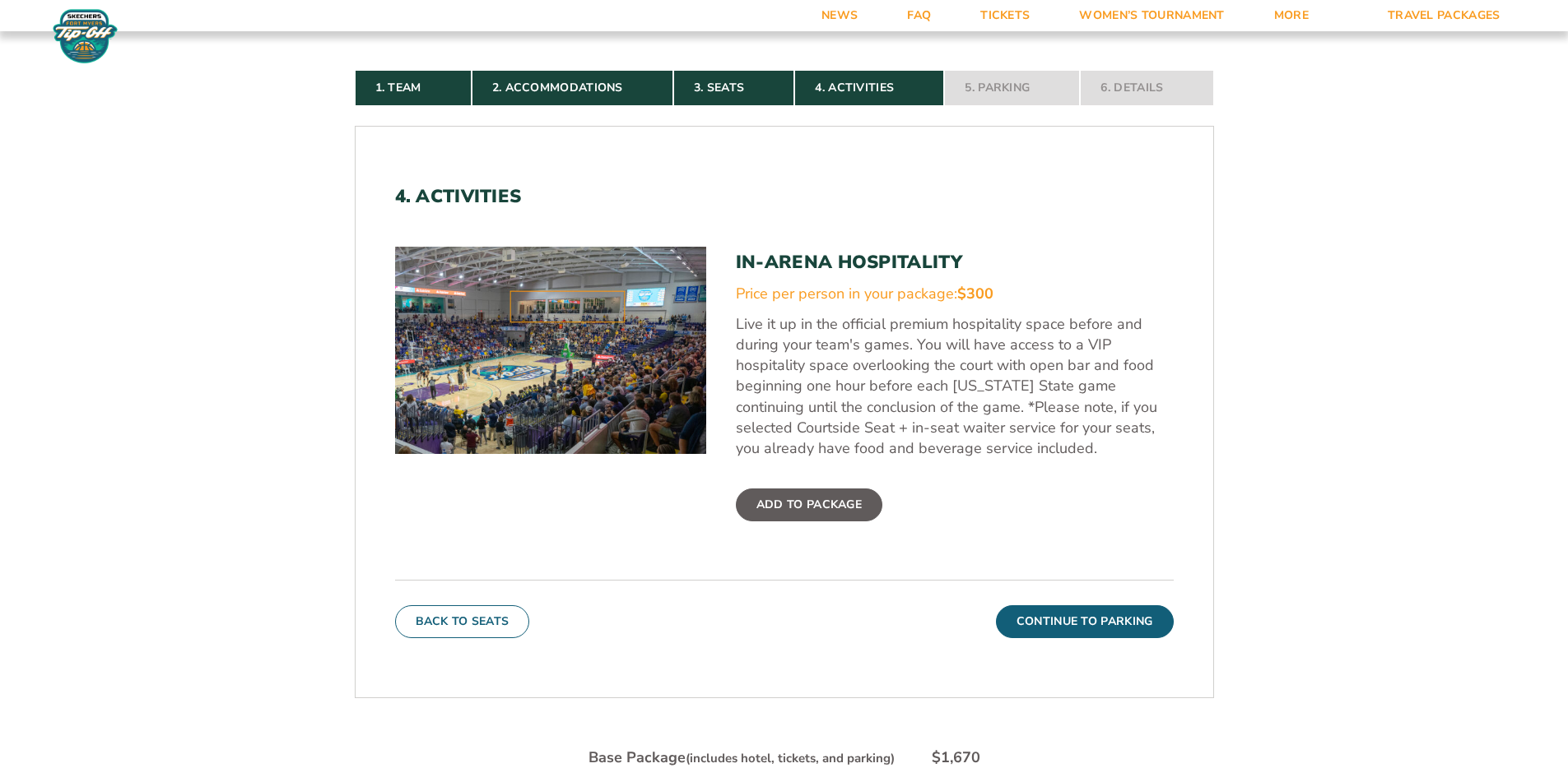
scroll to position [476, 0]
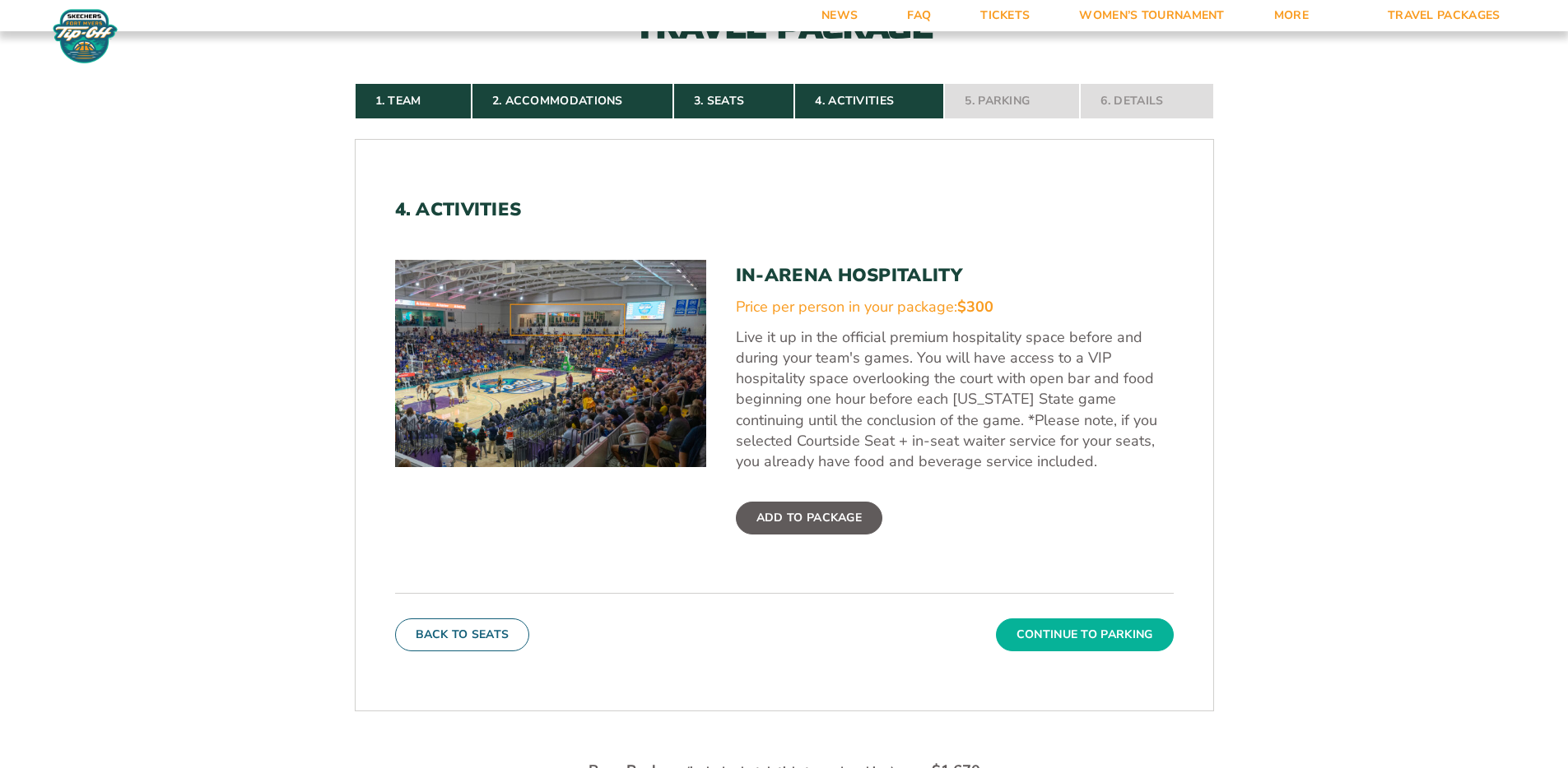
click at [1112, 639] on button "Continue To Parking" at bounding box center [1085, 635] width 178 height 33
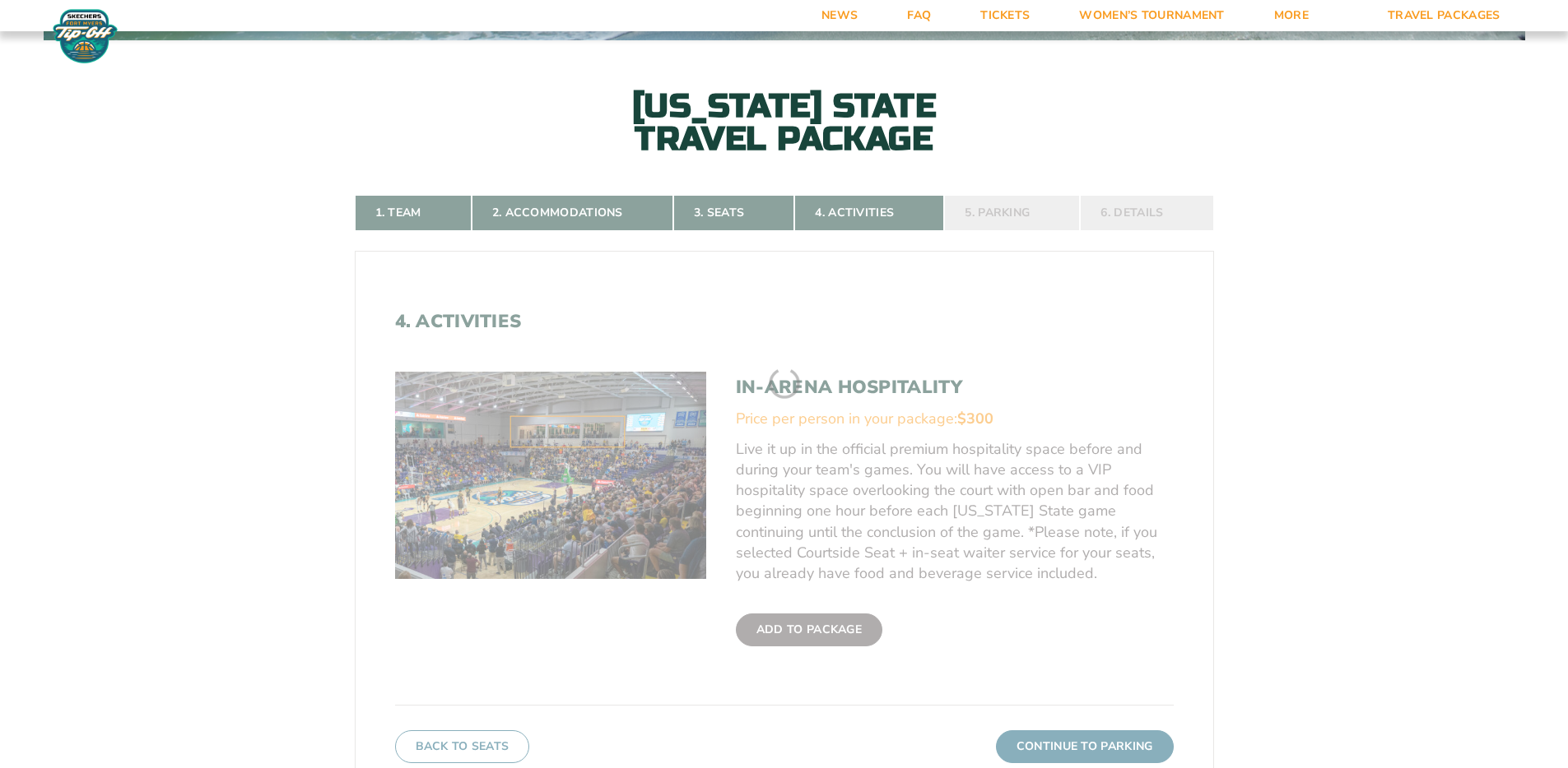
scroll to position [363, 0]
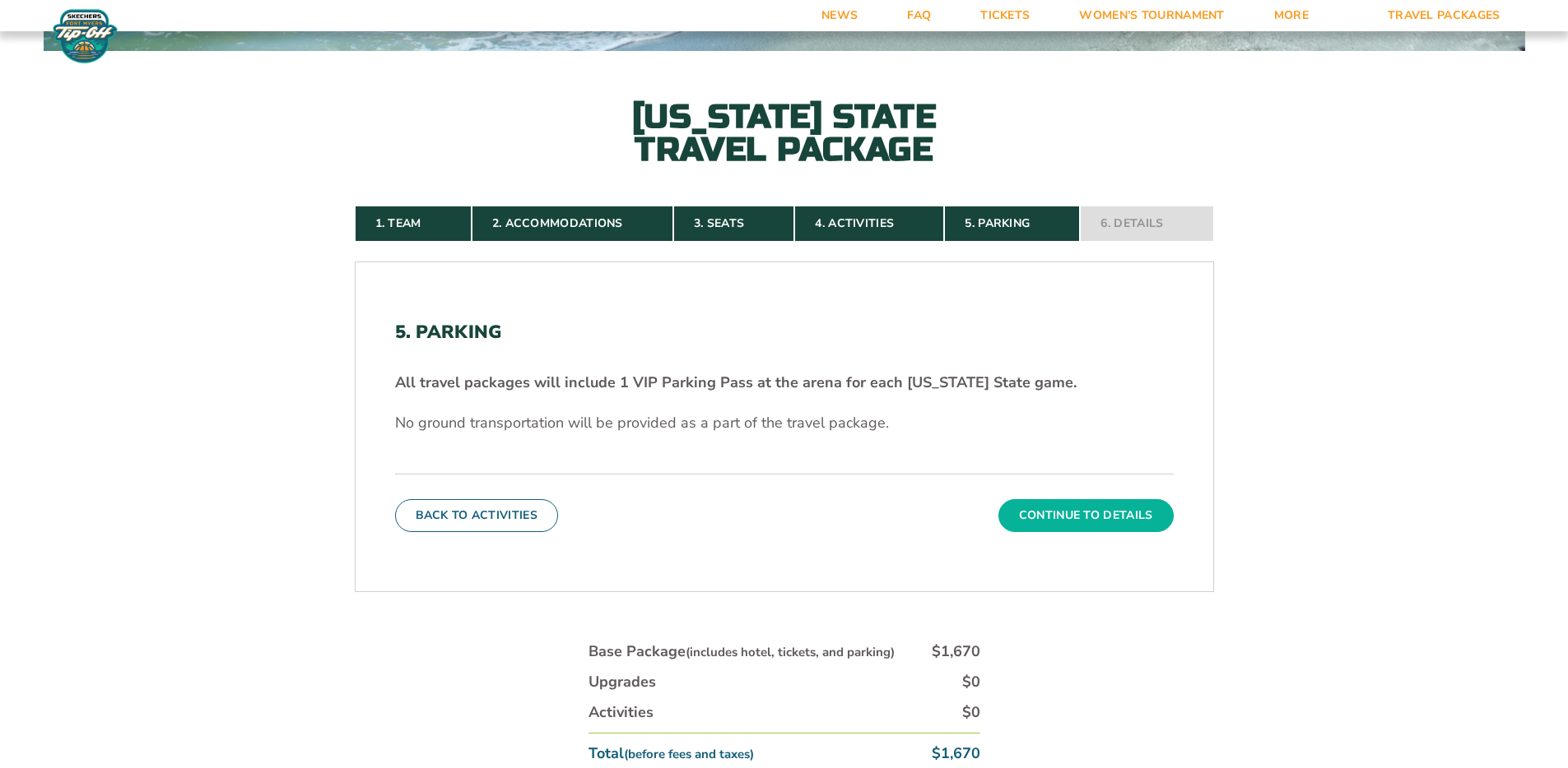
click at [1089, 503] on button "Continue To Details" at bounding box center [1086, 515] width 176 height 33
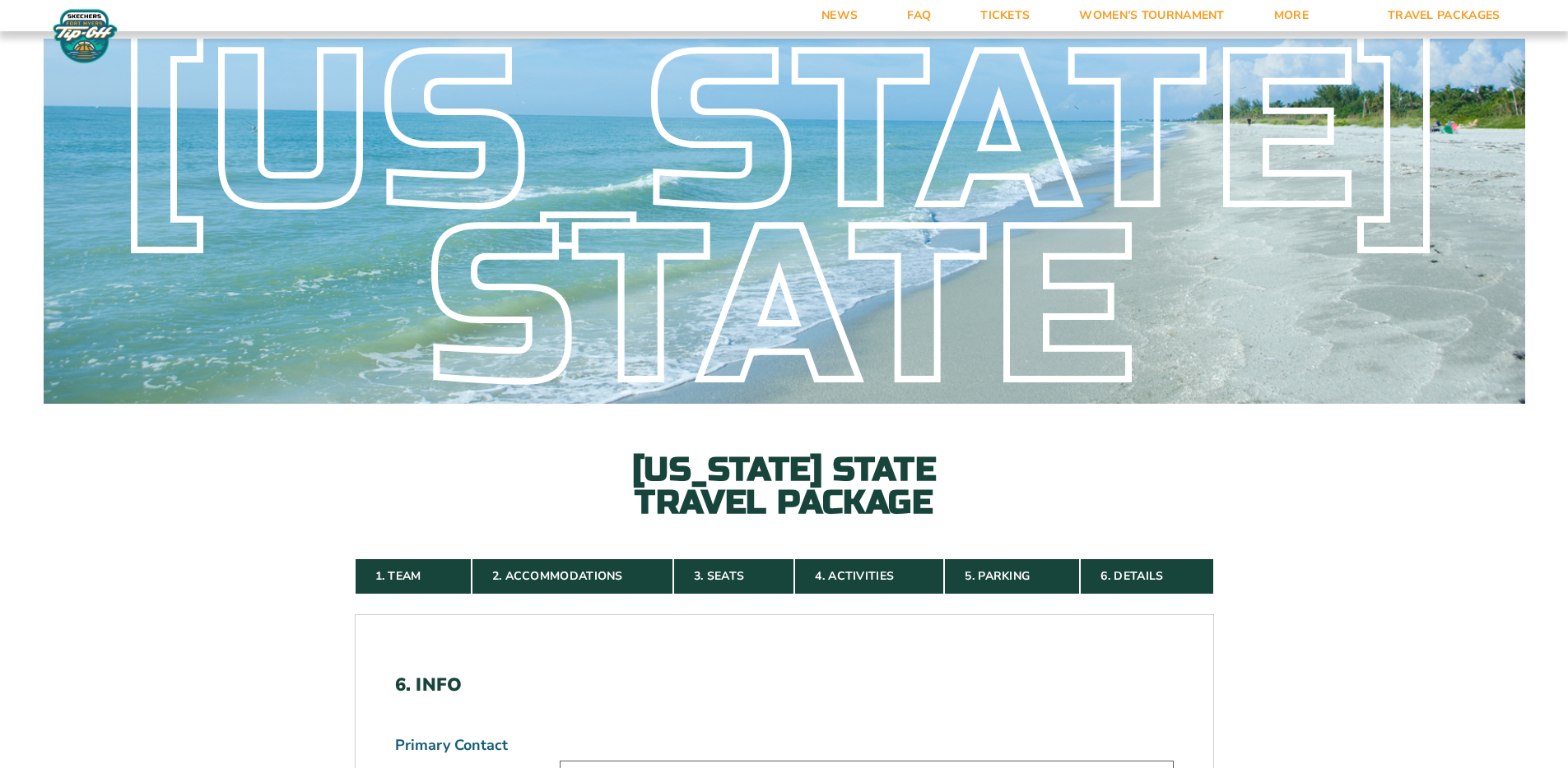
scroll to position [0, 0]
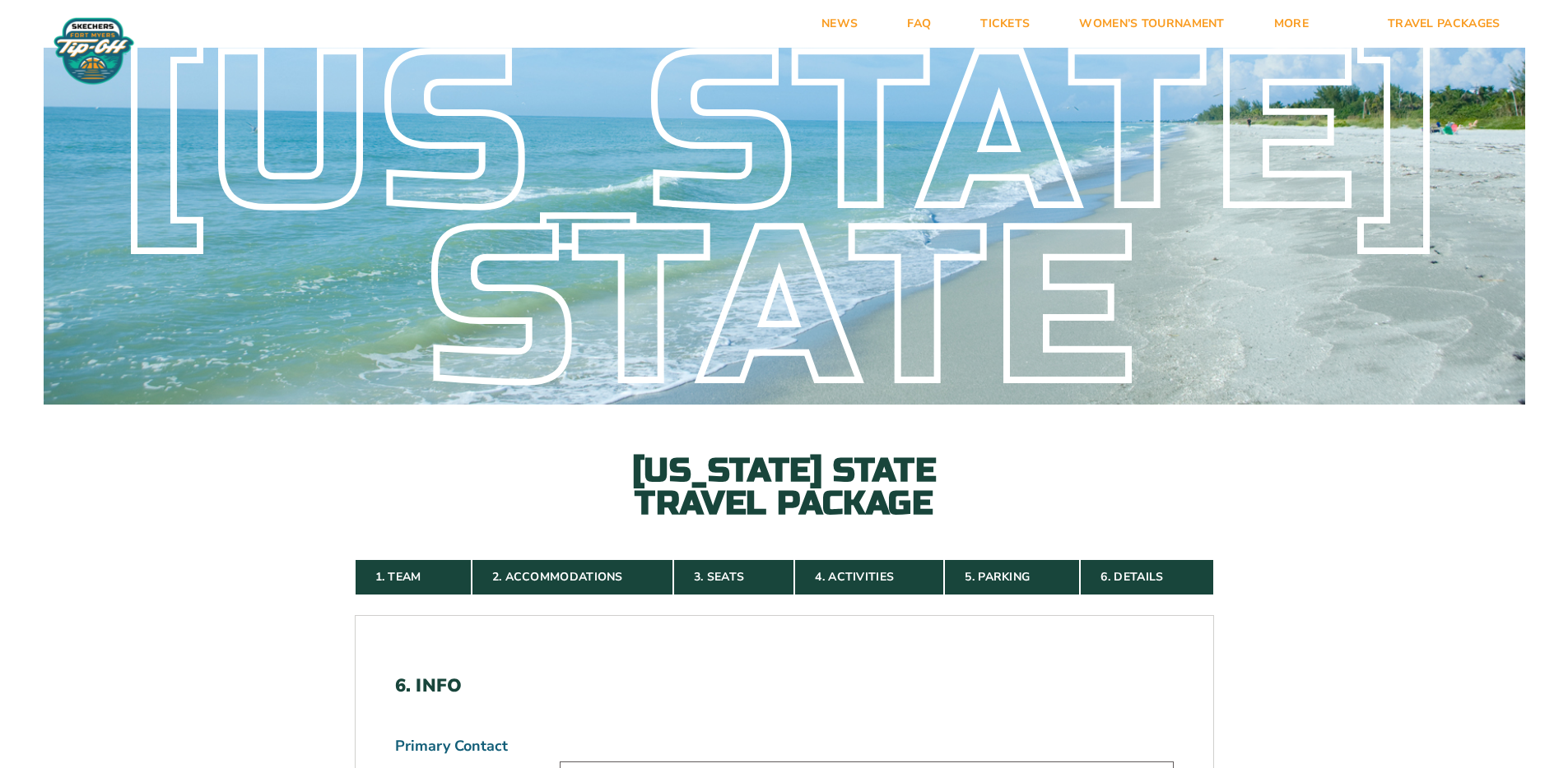
click at [128, 29] on img at bounding box center [94, 51] width 89 height 69
